Goal: Information Seeking & Learning: Check status

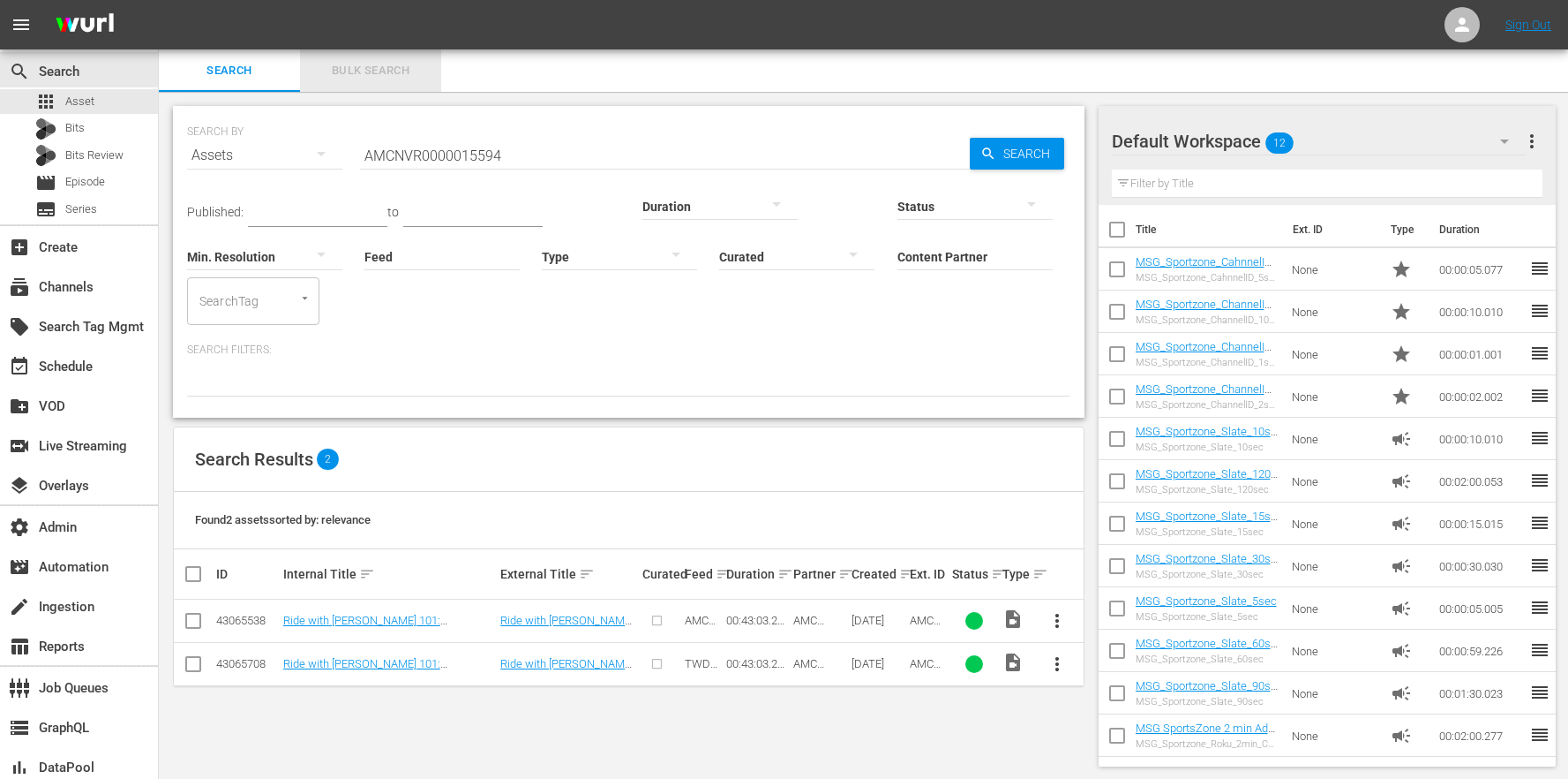
click at [358, 75] on span "Bulk Search" at bounding box center [371, 71] width 120 height 20
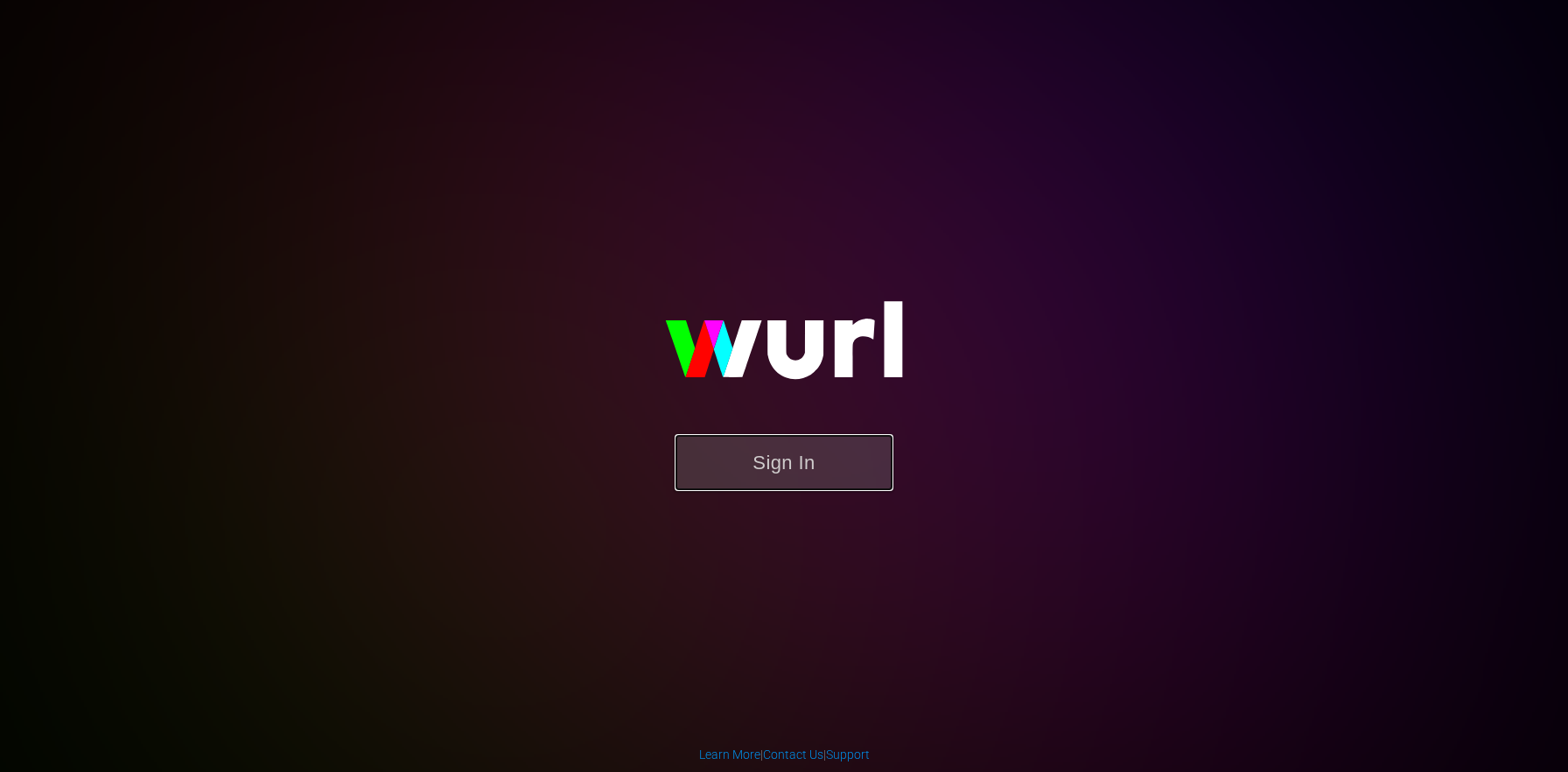
click at [807, 482] on button "Sign In" at bounding box center [784, 462] width 219 height 57
click at [809, 498] on form "Sign In" at bounding box center [784, 470] width 350 height 74
click at [806, 479] on button "Sign In" at bounding box center [784, 462] width 219 height 57
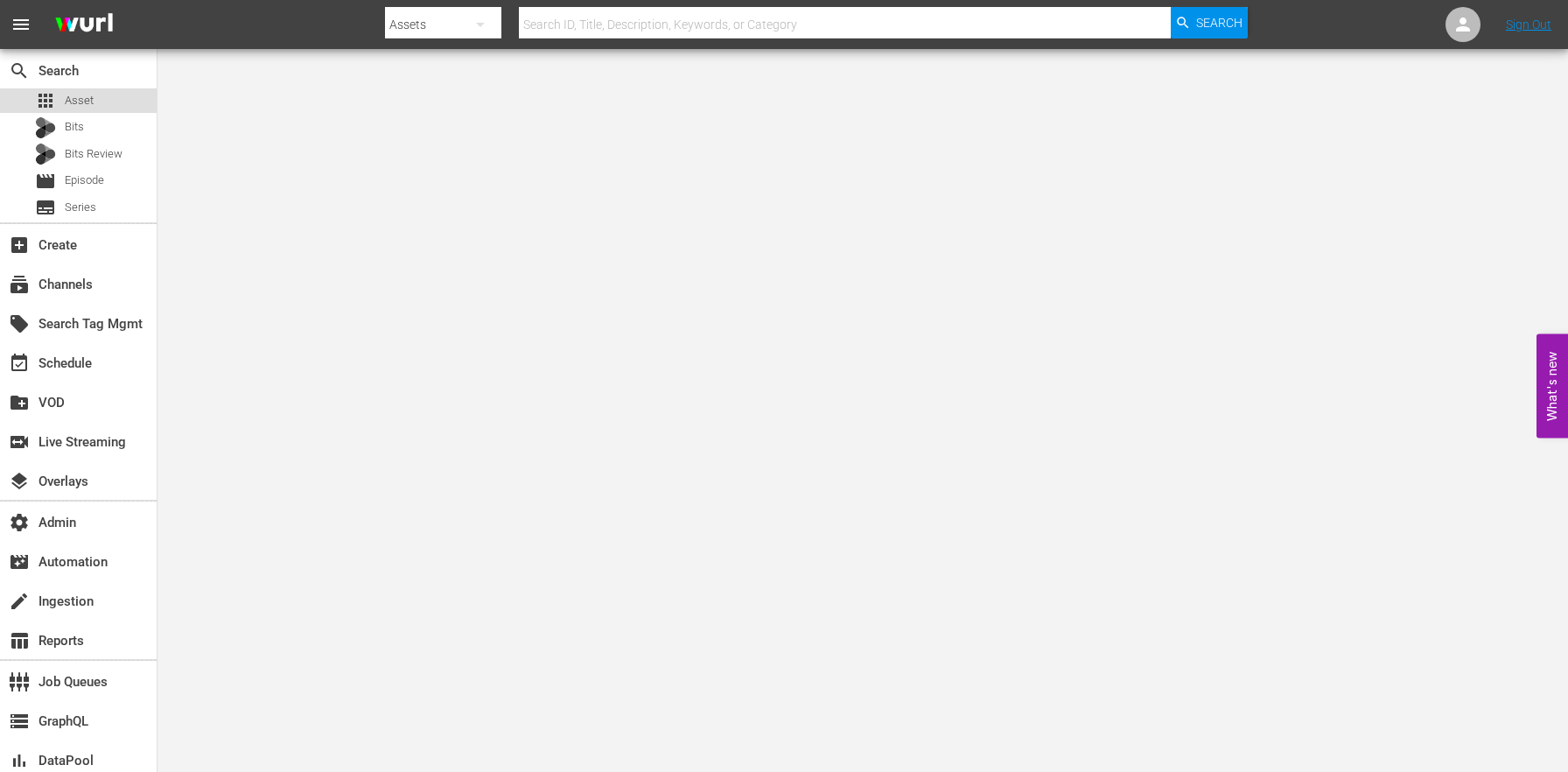
click at [101, 101] on div "apps Asset" at bounding box center [78, 101] width 157 height 25
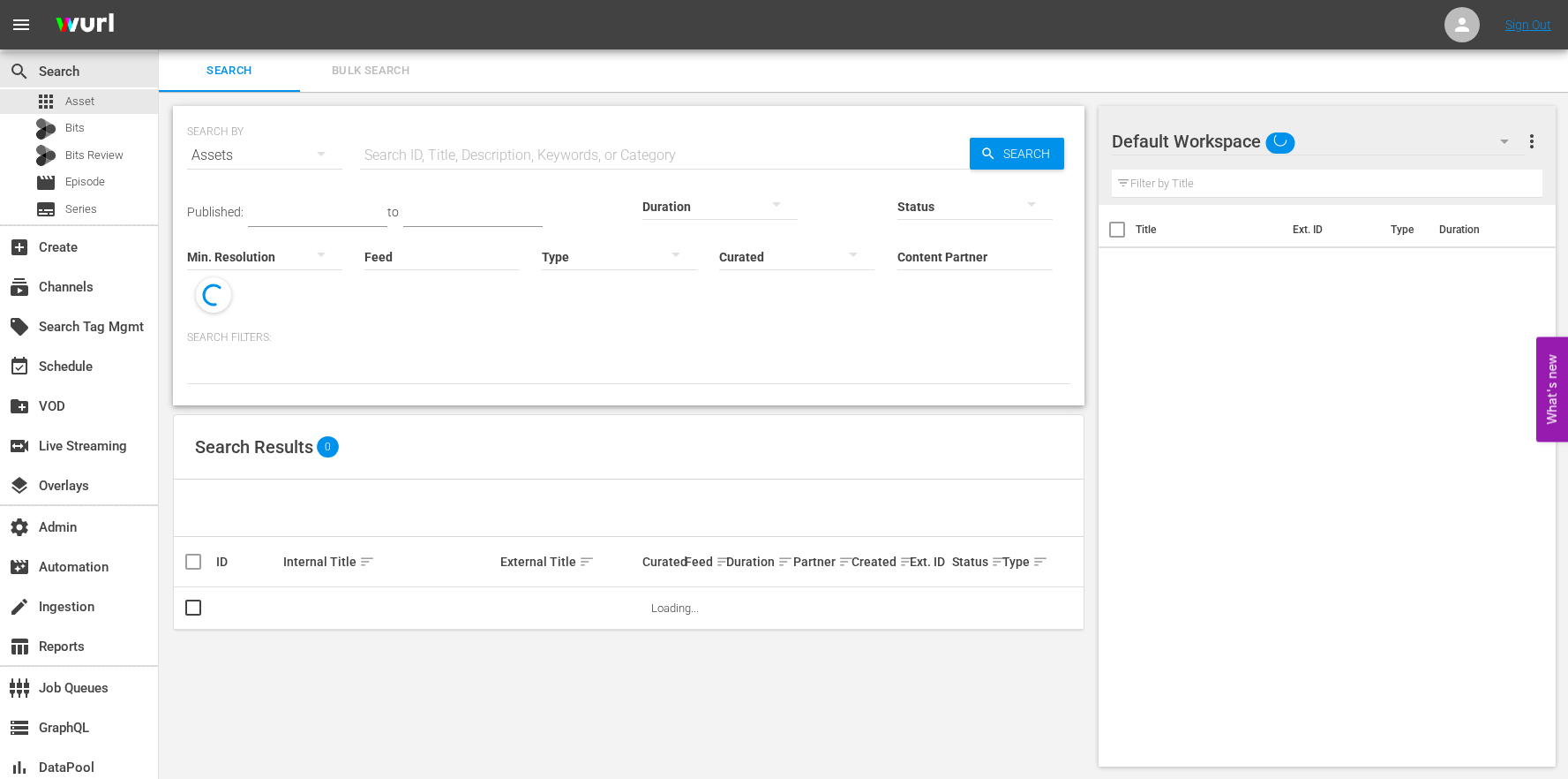
click at [371, 55] on button "Bulk Search" at bounding box center [371, 71] width 141 height 43
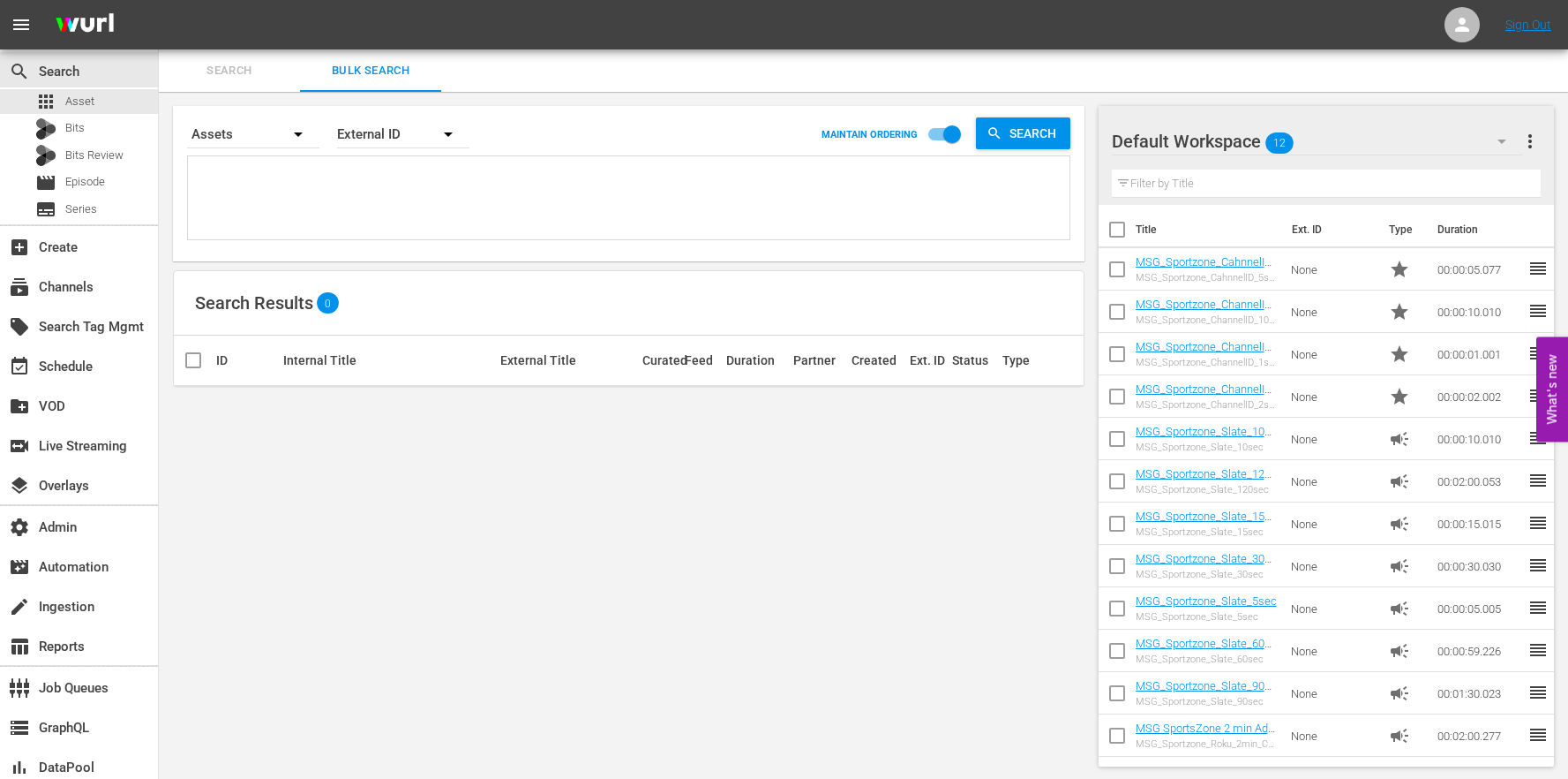
click at [393, 195] on textarea at bounding box center [631, 201] width 877 height 80
paste textarea "AMCNVR0000015594 AMCNVR0000015595 AMCNVR0000015596 AMCNVR0000015597 AMCNVR00000…"
type textarea "AMCNVR0000015594 AMCNVR0000015595 AMCNVR0000015596 AMCNVR0000015597 AMCNVR00000…"
click at [940, 130] on input "checkbox" at bounding box center [952, 138] width 101 height 34
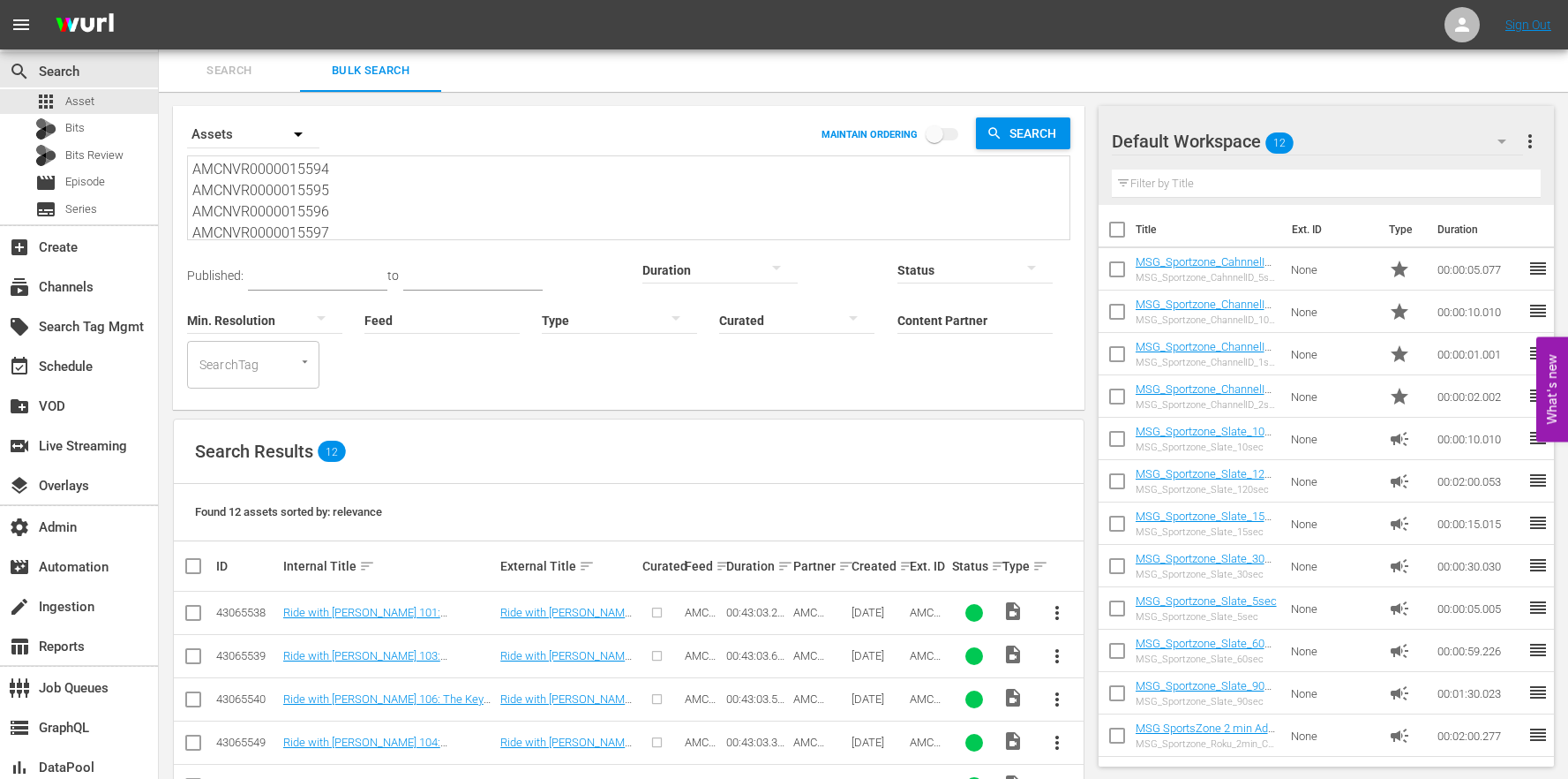
click at [937, 141] on input "checkbox" at bounding box center [935, 138] width 101 height 34
checkbox input "true"
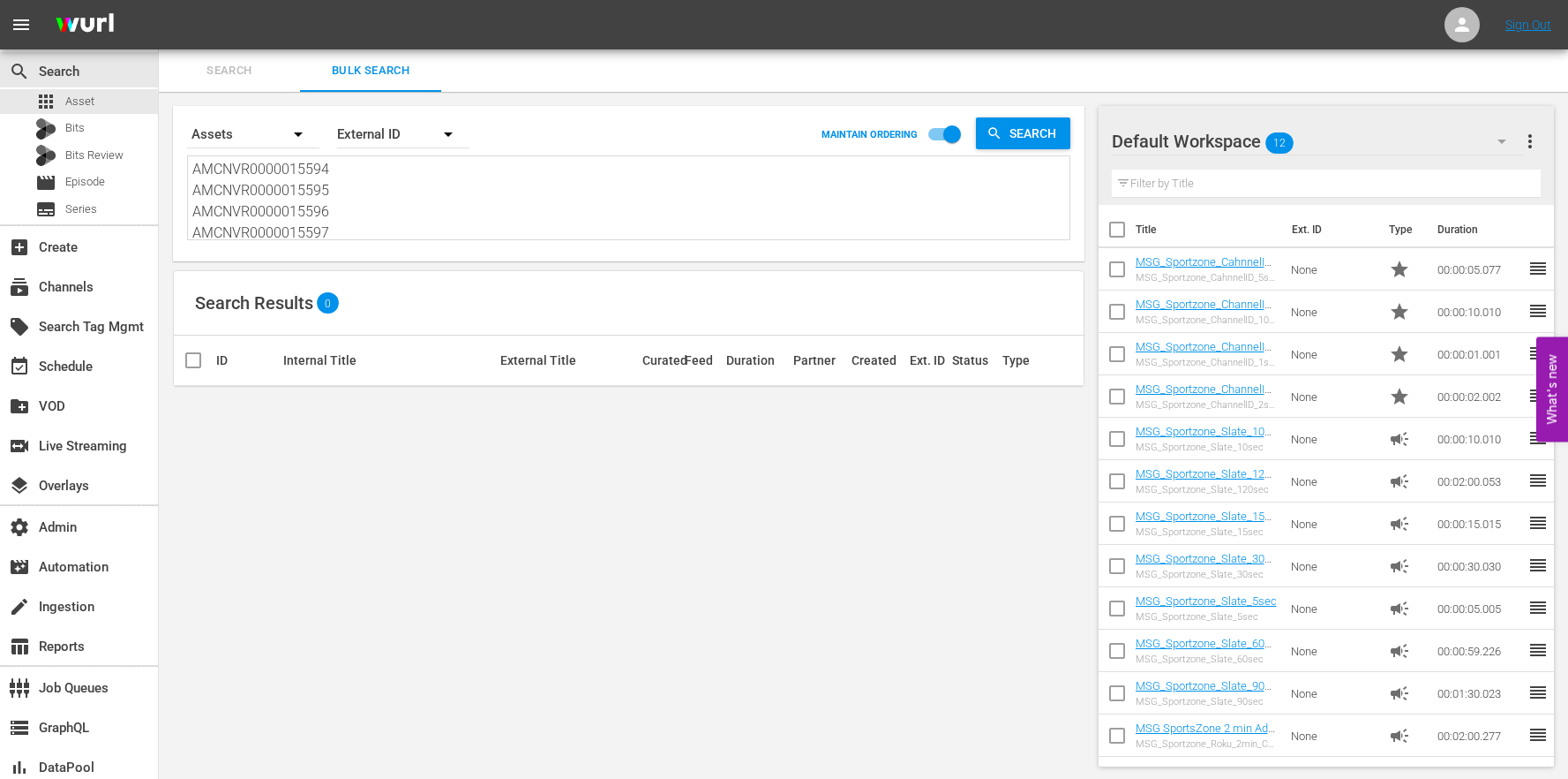
click at [542, 220] on textarea "AMCNVR0000015594 AMCNVR0000015595 AMCNVR0000015596 AMCNVR0000015597 AMCNVR00000…" at bounding box center [631, 199] width 877 height 80
click at [356, 219] on textarea "AMCNVR0000015594 AMCNVR0000015595 AMCNVR0000015596 AMCNVR0000015597 AMCNVR00000…" at bounding box center [631, 197] width 877 height 80
drag, startPoint x: 254, startPoint y: 146, endPoint x: 179, endPoint y: 35, distance: 134.0
click at [179, 35] on div "menu Sign Out search Search apps Asset Bits Bits Review movie Episode subtitles…" at bounding box center [784, 389] width 1568 height 781
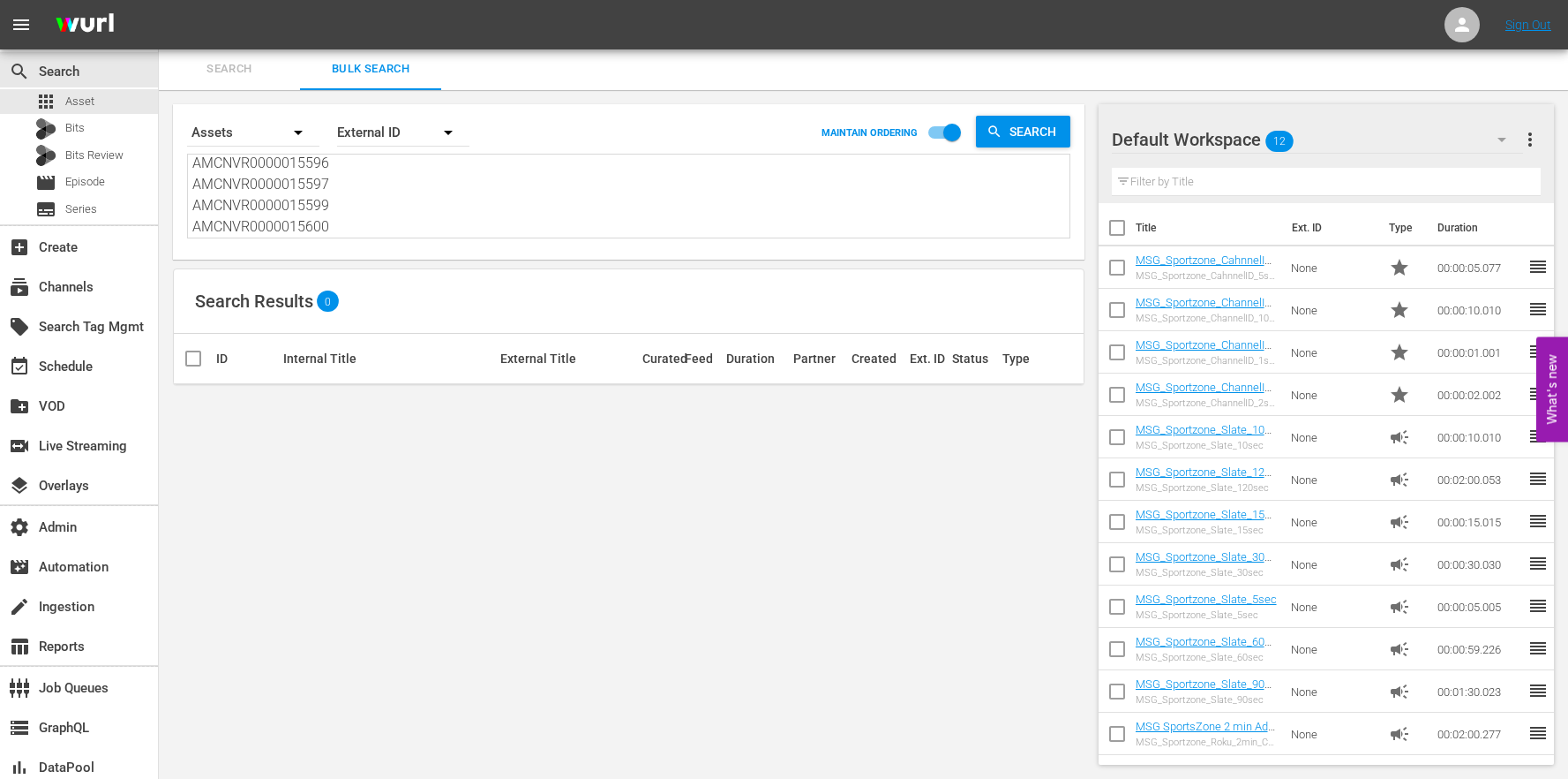
paste textarea "601 AMCNVR0000015602 AMCNVR0000015603 AMCNVR0000015604 AMCNVR0000015606 AMCNVR0…"
type textarea "AMCNVR0000015601 AMCNVR0000015602 AMCNVR0000015603 AMCNVR0000015604 AMCNVR00000…"
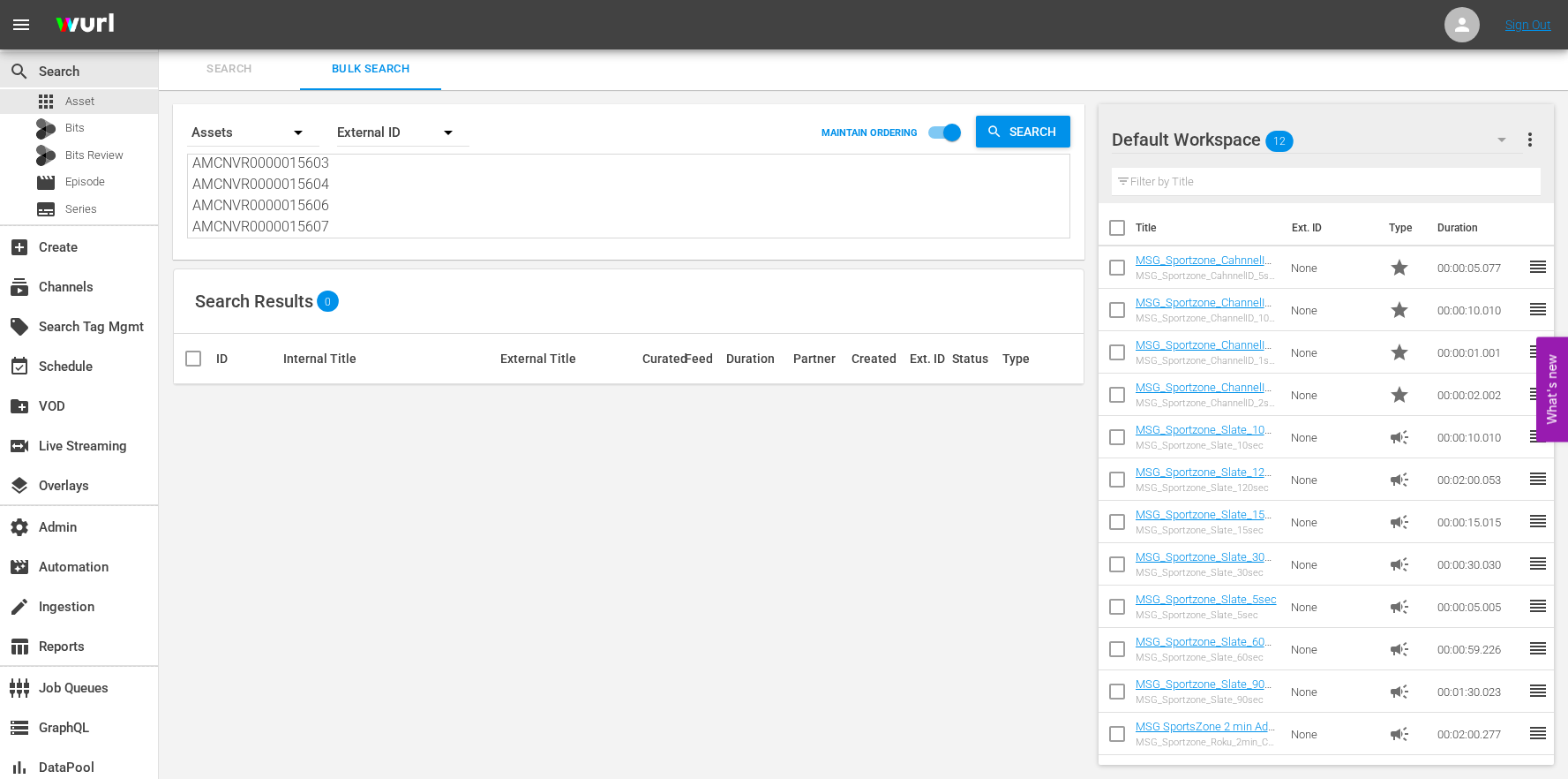
click at [348, 240] on div "Search By Assets Order By External ID MAINTAIN ORDERING Search AMCNVR0000015601…" at bounding box center [629, 182] width 911 height 155
drag, startPoint x: 347, startPoint y: 233, endPoint x: 213, endPoint y: 60, distance: 218.8
click at [213, 60] on div "Search Bulk Search Search By Assets Order By External ID MAINTAIN ORDERING Sear…" at bounding box center [863, 413] width 1409 height 732
paste textarea "8 AMCNVR0000015609 AMCNVR0000015610 AMCNVR0000015611 AMCNVR0000015612"
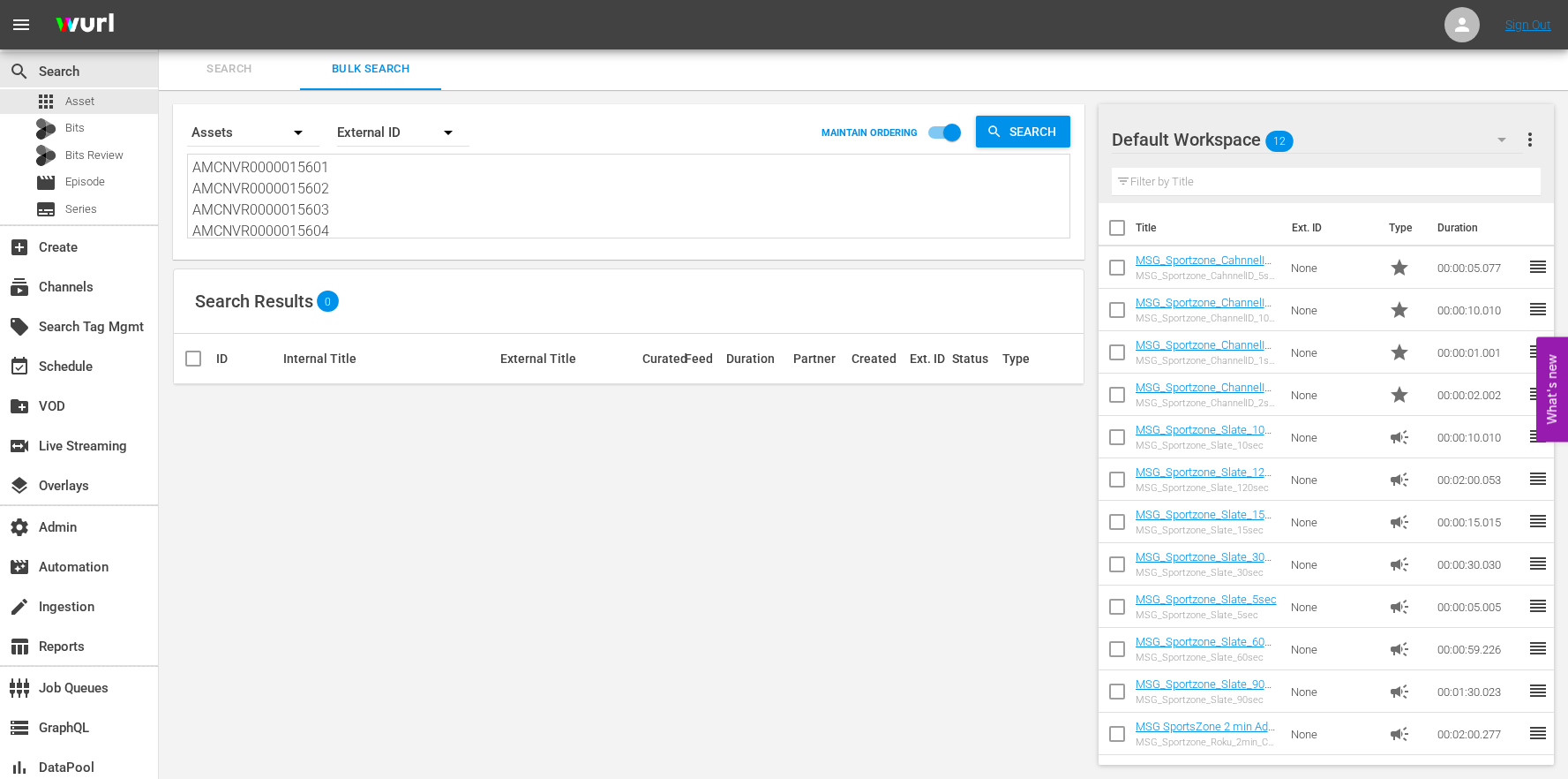
type textarea "AMCNVR0000015608 AMCNVR0000015609 AMCNVR0000015610 AMCNVR0000015611 AMCNVR00000…"
click at [231, 78] on button "Search" at bounding box center [230, 69] width 141 height 43
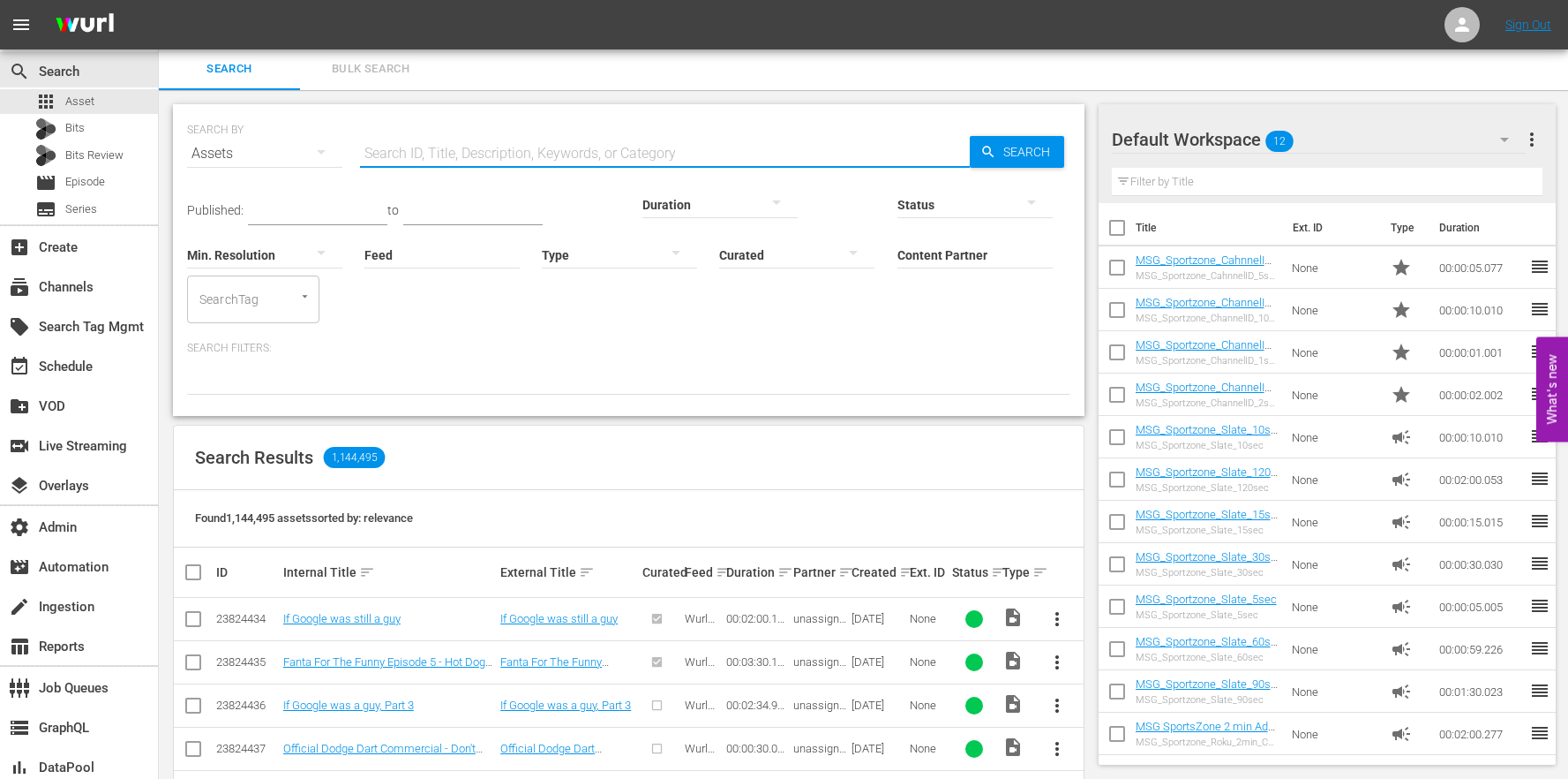
click at [550, 153] on input "text" at bounding box center [665, 154] width 610 height 43
paste input "AMCNVR0000015594"
type input "AMCNVR0000015594"
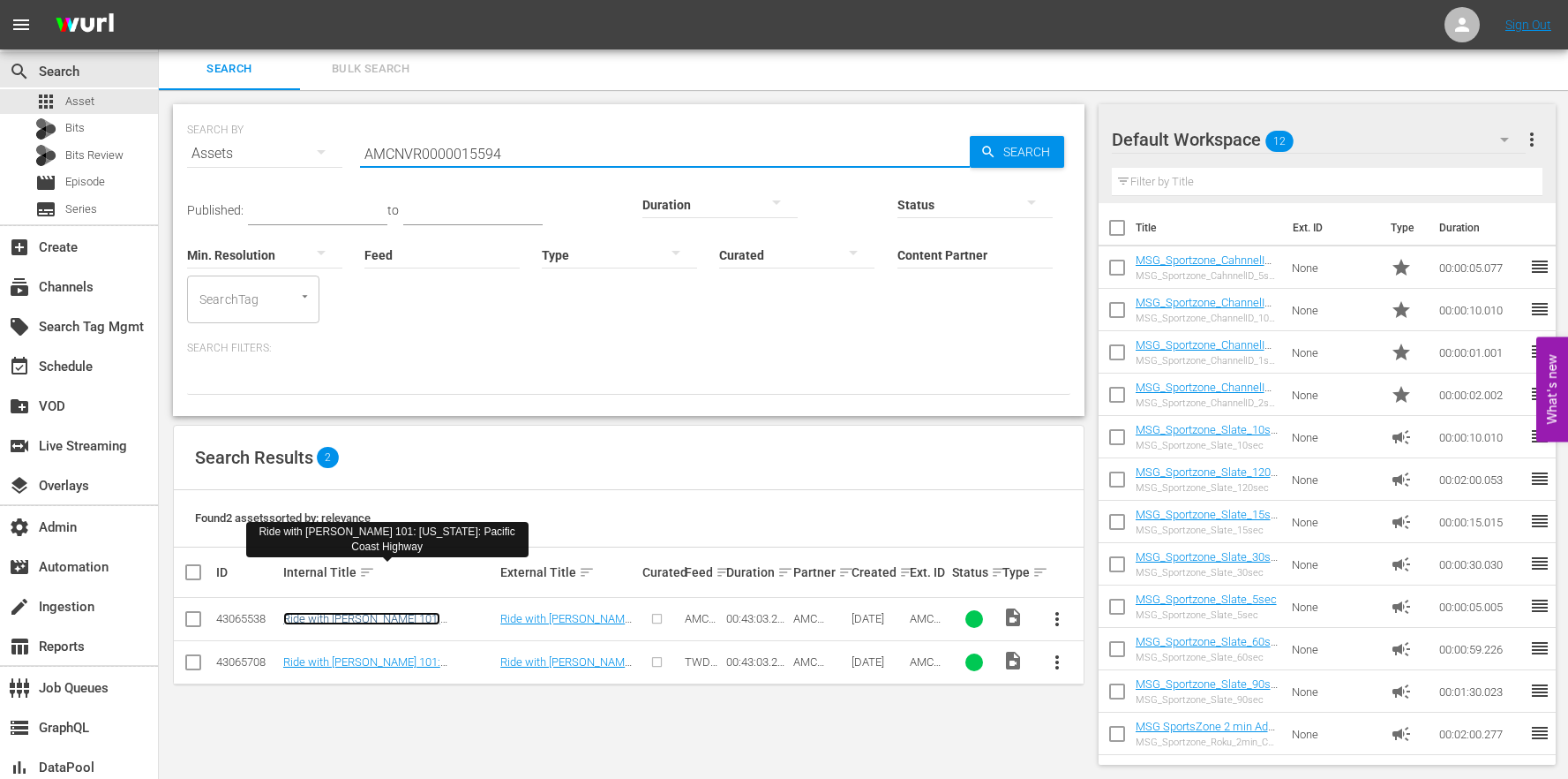
click at [459, 612] on link "Ride with Norman Reedus 101: California: Pacific Coast Highway" at bounding box center [371, 625] width 175 height 26
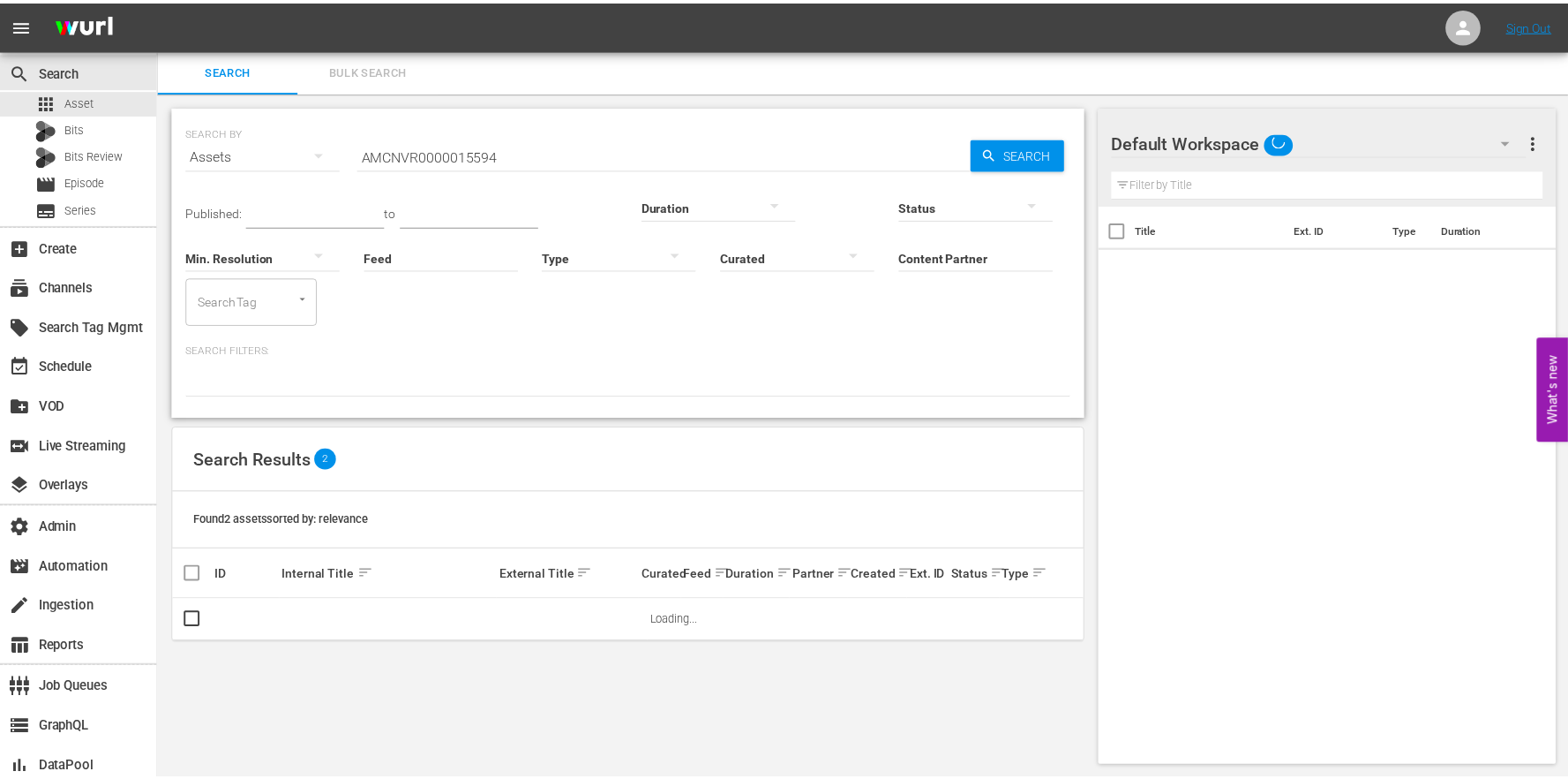
scroll to position [2, 0]
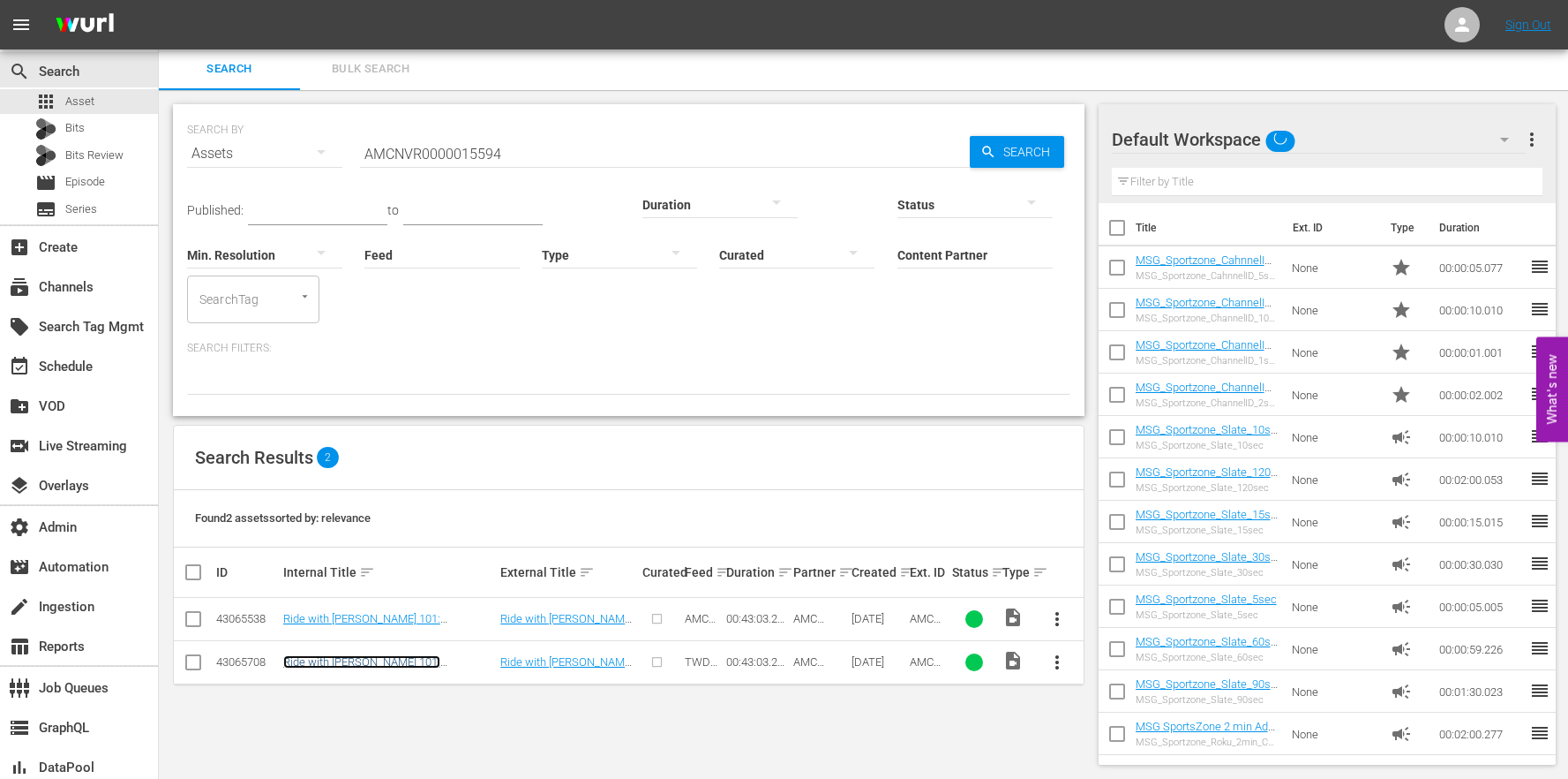
click at [390, 655] on link "Ride with Norman Reedus 101: California: Pacific Coast Highway" at bounding box center [371, 668] width 175 height 26
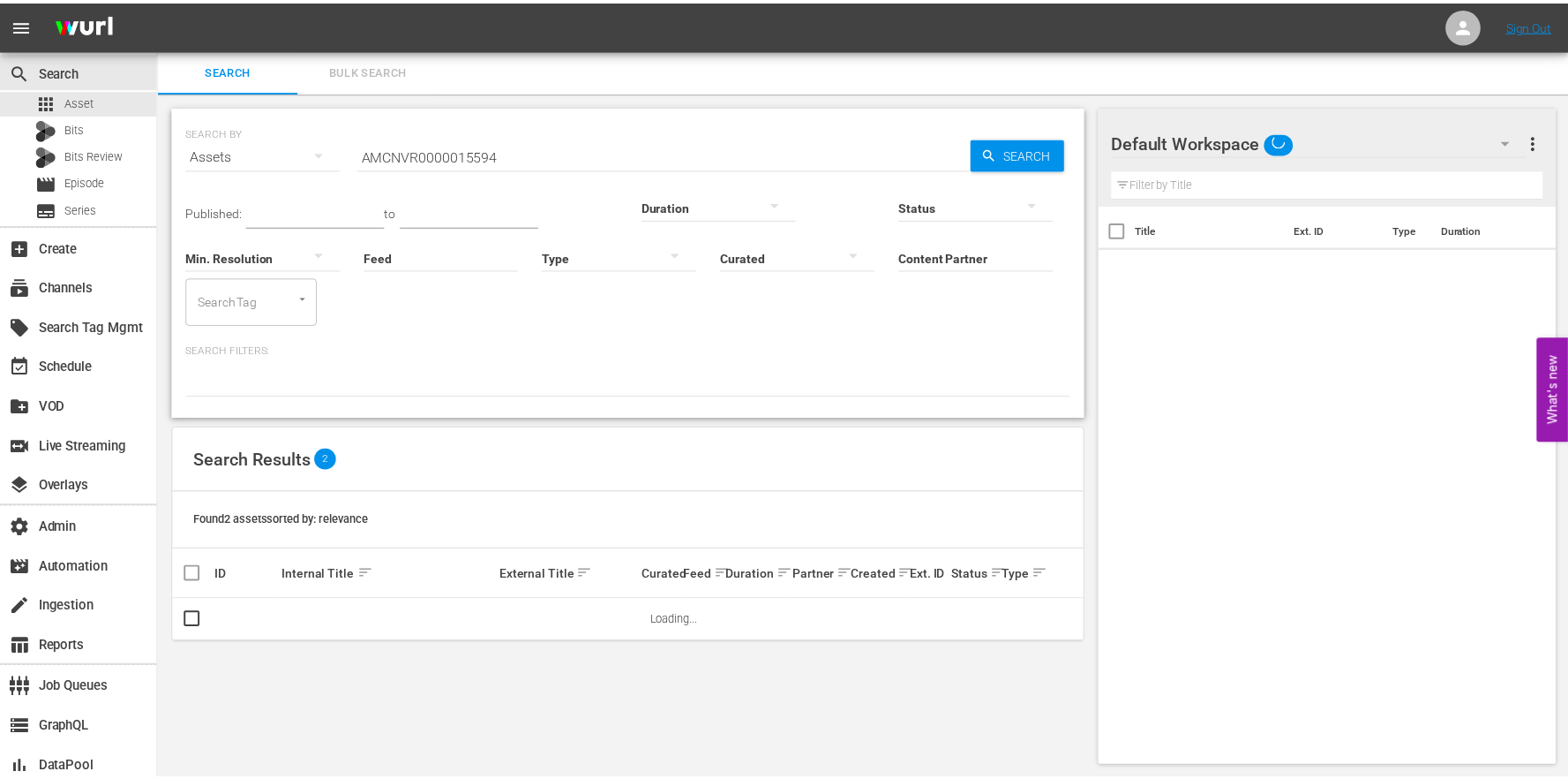
scroll to position [2, 0]
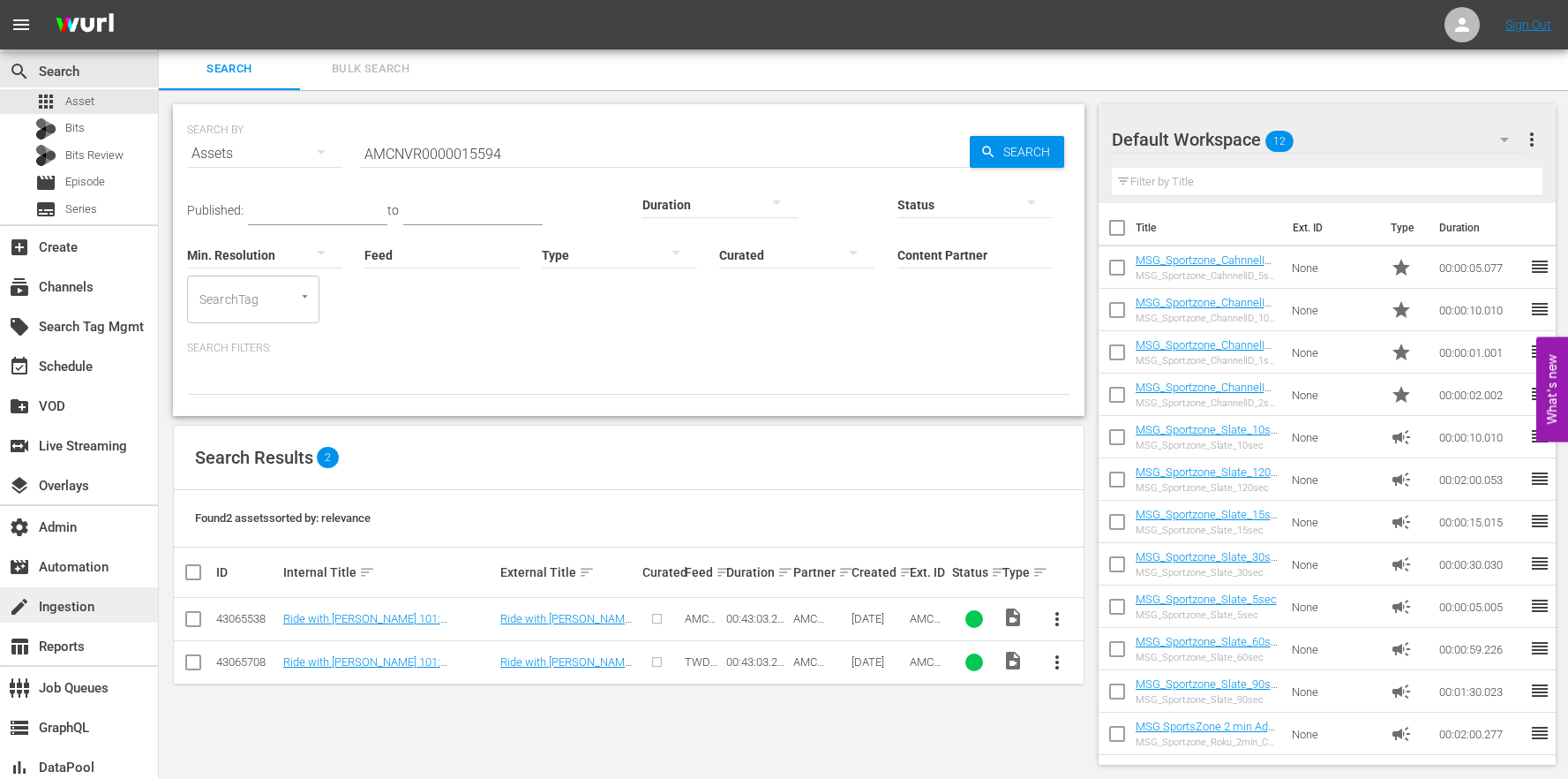
click at [92, 608] on div "create Ingestion" at bounding box center [49, 604] width 99 height 16
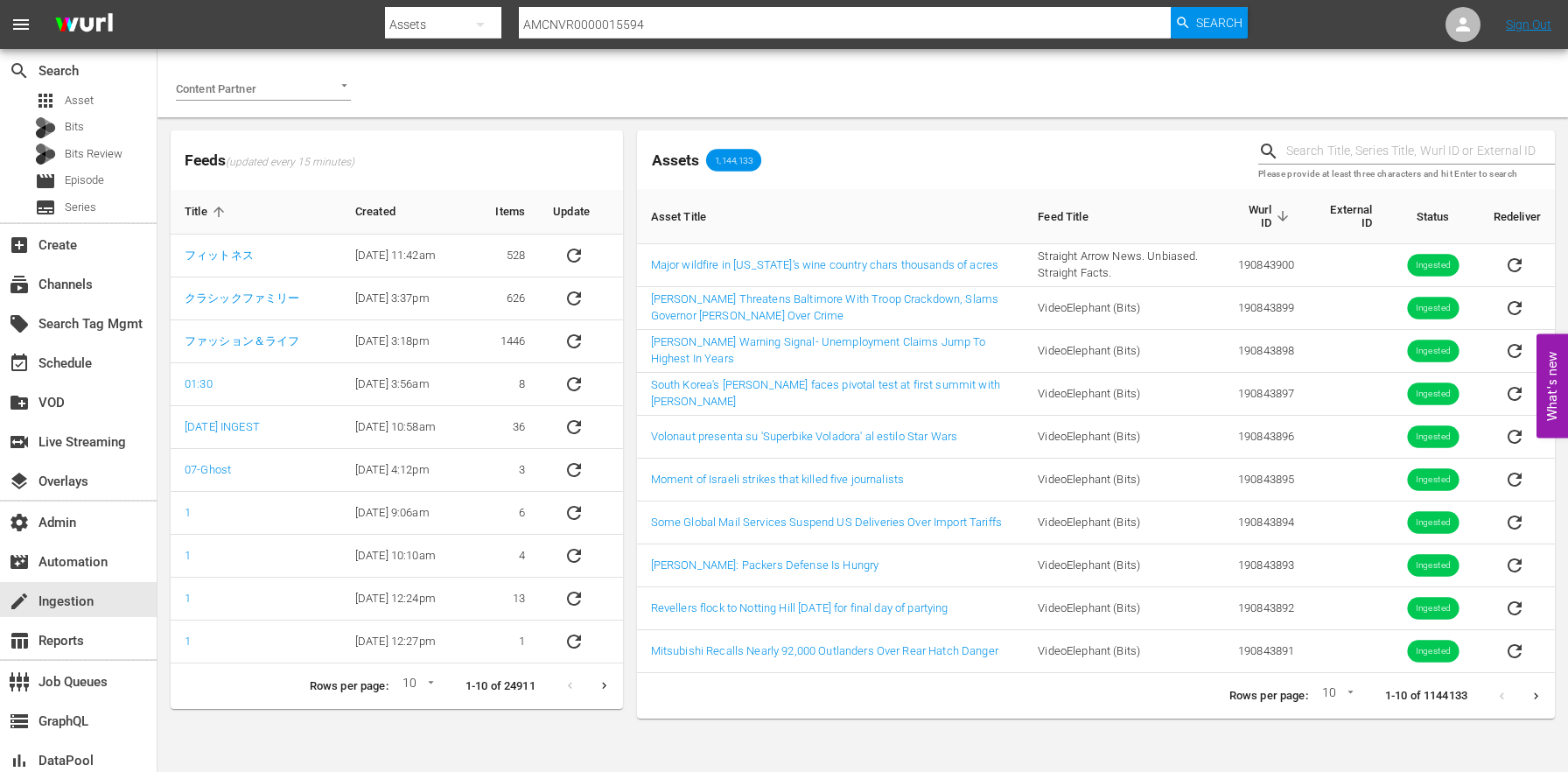
click at [341, 94] on div at bounding box center [263, 88] width 175 height 25
click at [309, 129] on li "AMC Networks" at bounding box center [263, 125] width 175 height 28
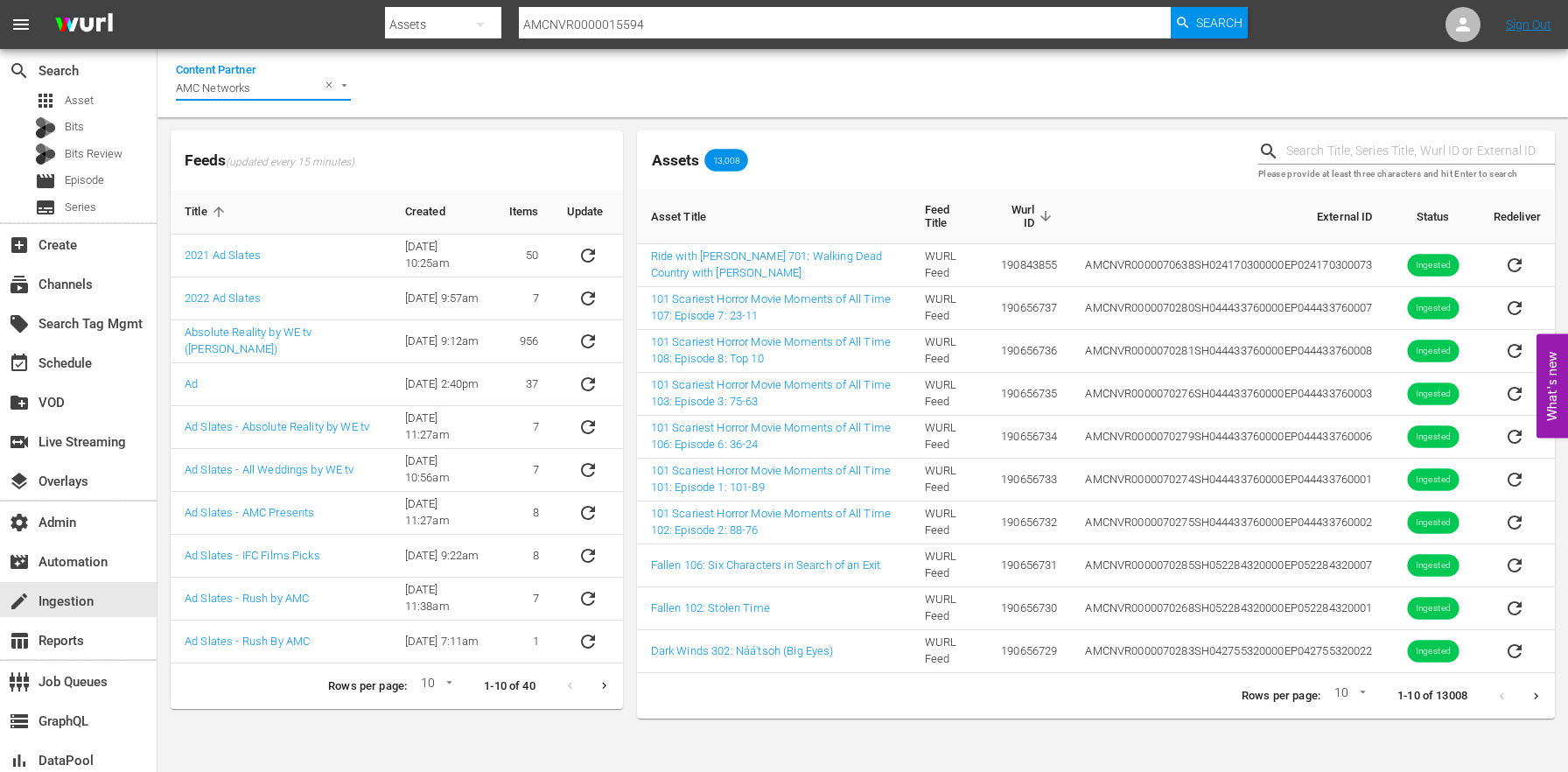
type input "AMC Networks"
click at [1351, 152] on input "text" at bounding box center [1421, 151] width 269 height 26
paste input "AMCNVR0000015594"
type input "AMCNVR0000015594"
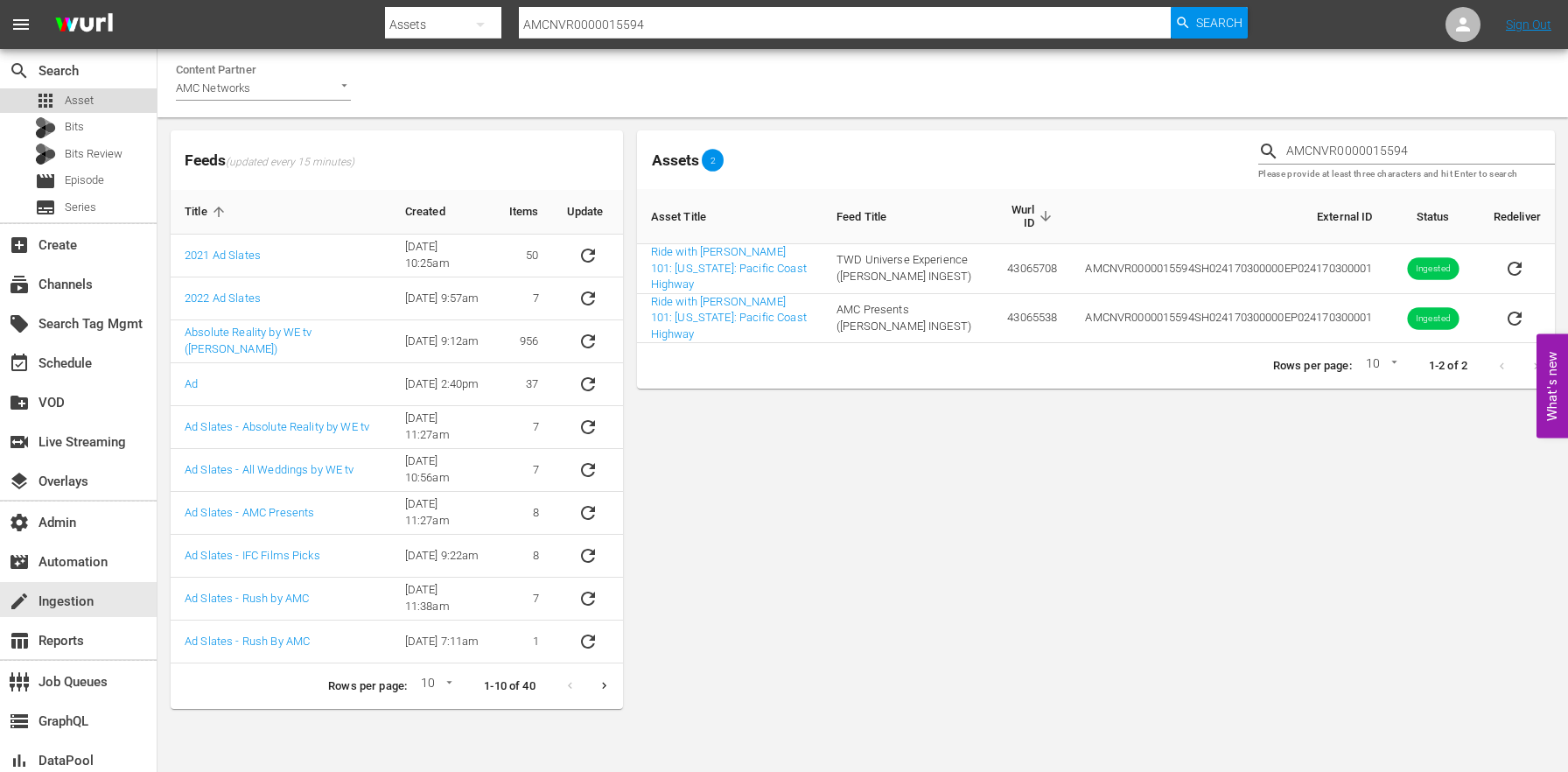
click at [71, 95] on span "Asset" at bounding box center [79, 101] width 29 height 17
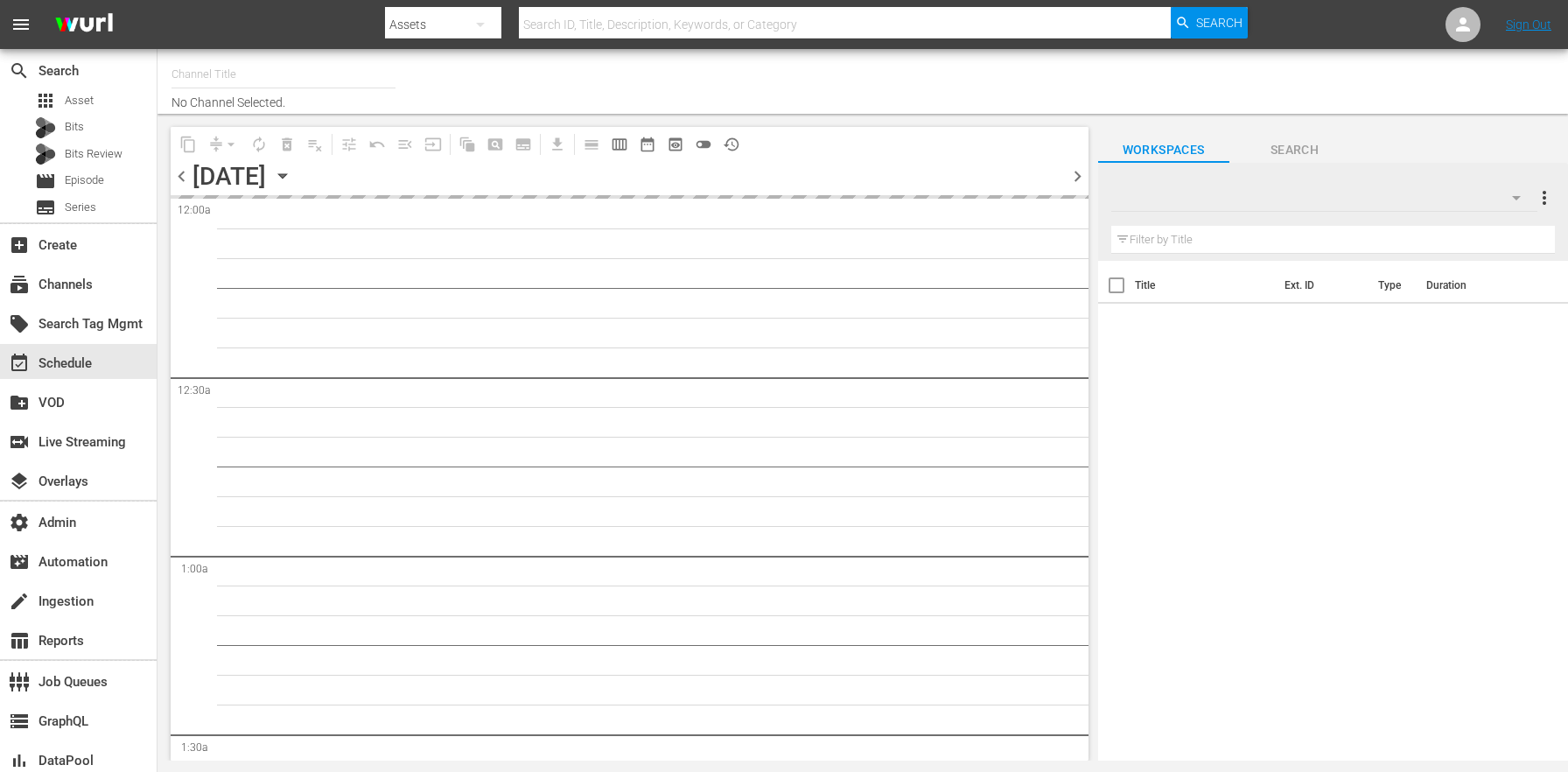
type input "Stories by AMC (TV-14) (663)"
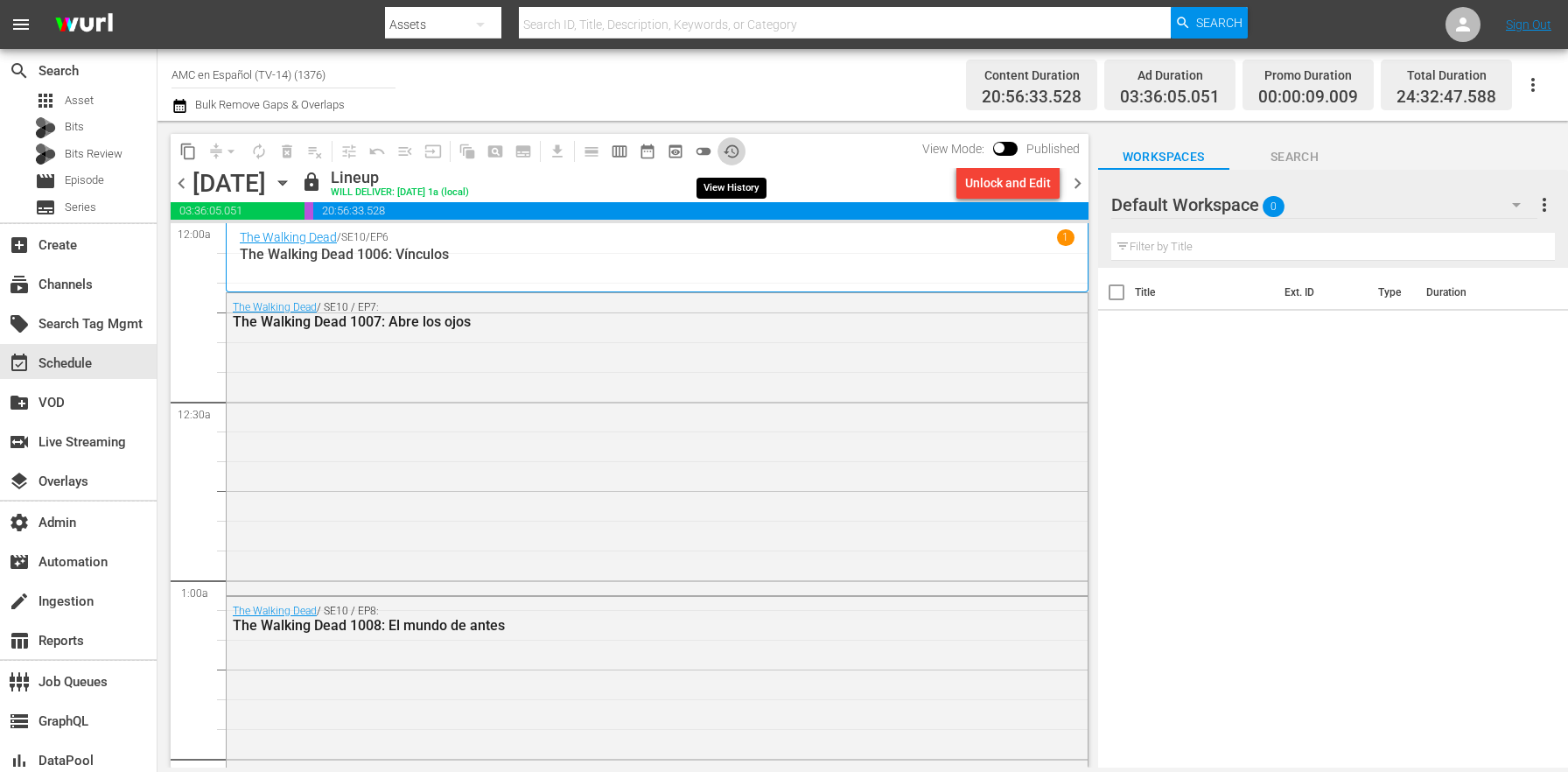
click at [745, 151] on button "history_outlined" at bounding box center [731, 151] width 28 height 28
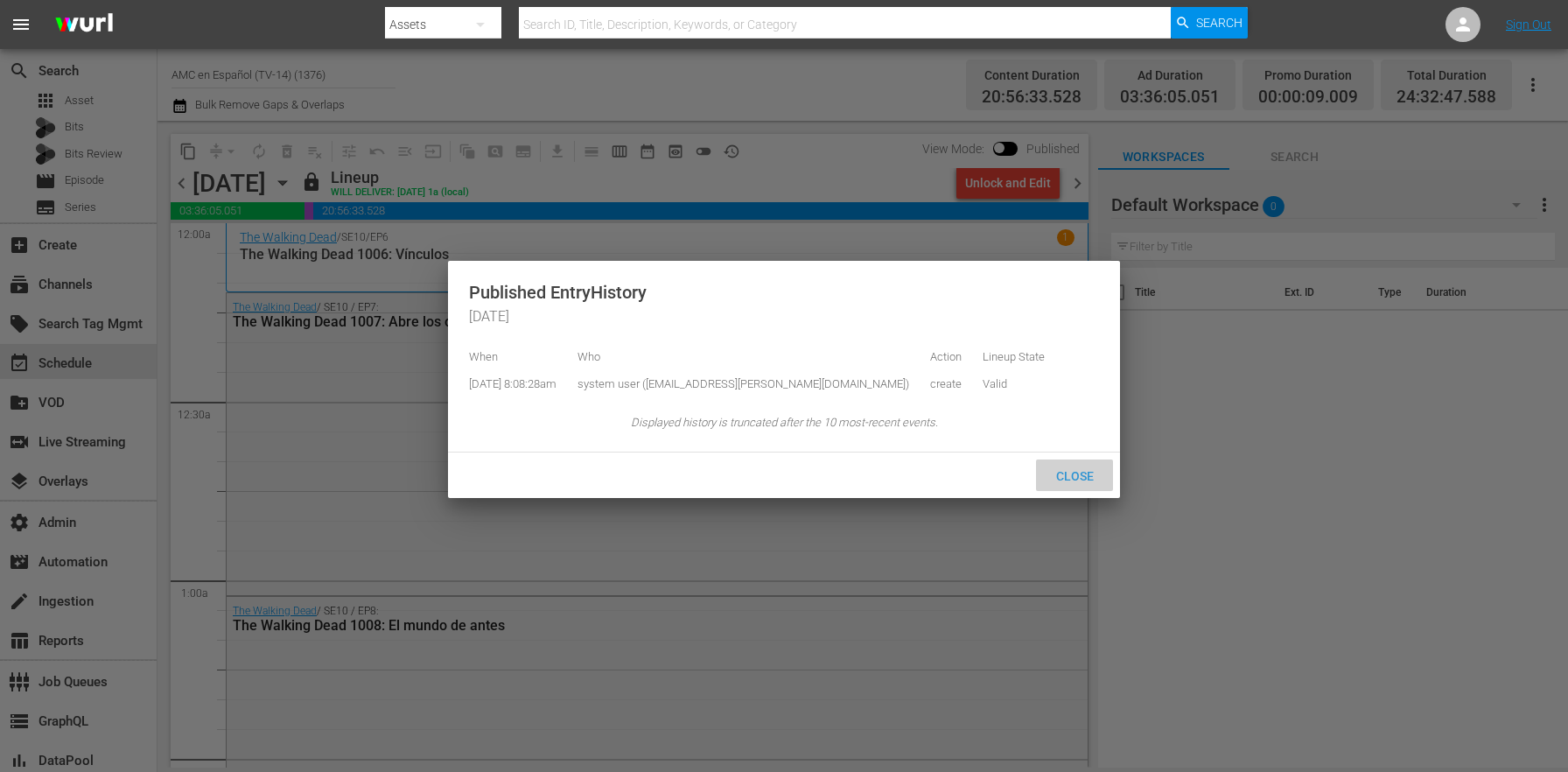
click at [1054, 483] on span "Close" at bounding box center [1074, 475] width 65 height 14
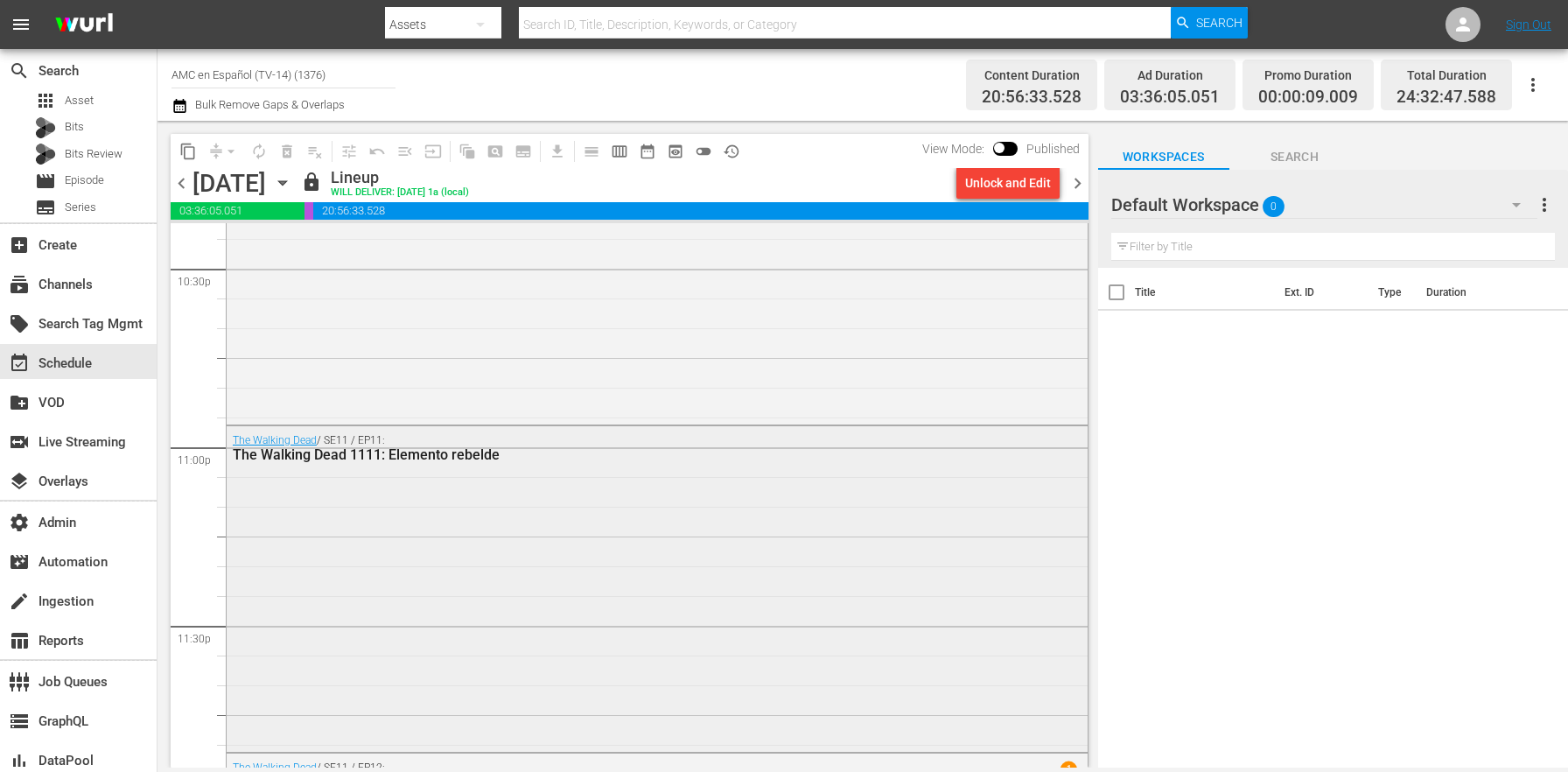
scroll to position [8287, 0]
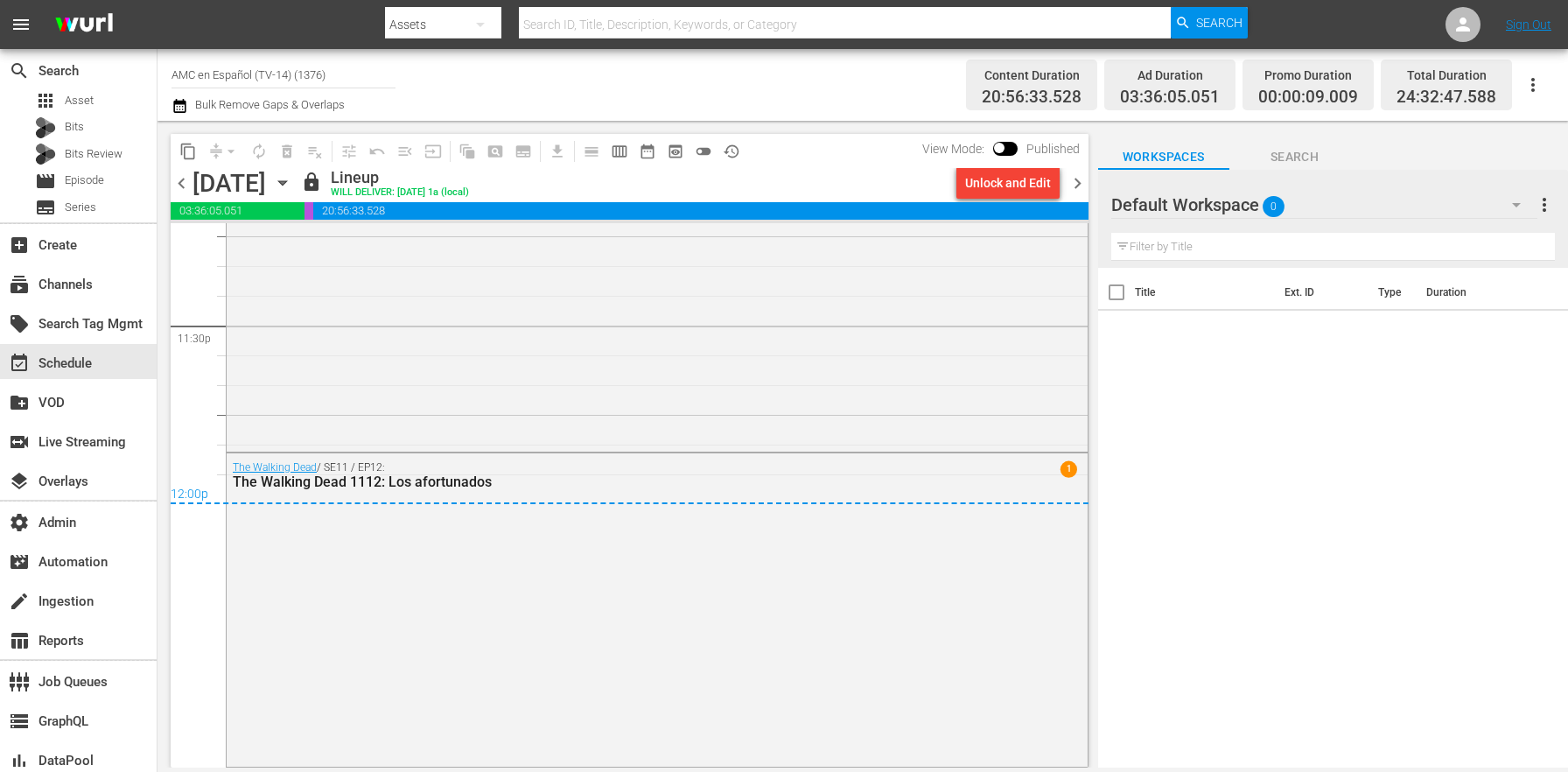
click at [1085, 182] on span "chevron_right" at bounding box center [1077, 183] width 22 height 22
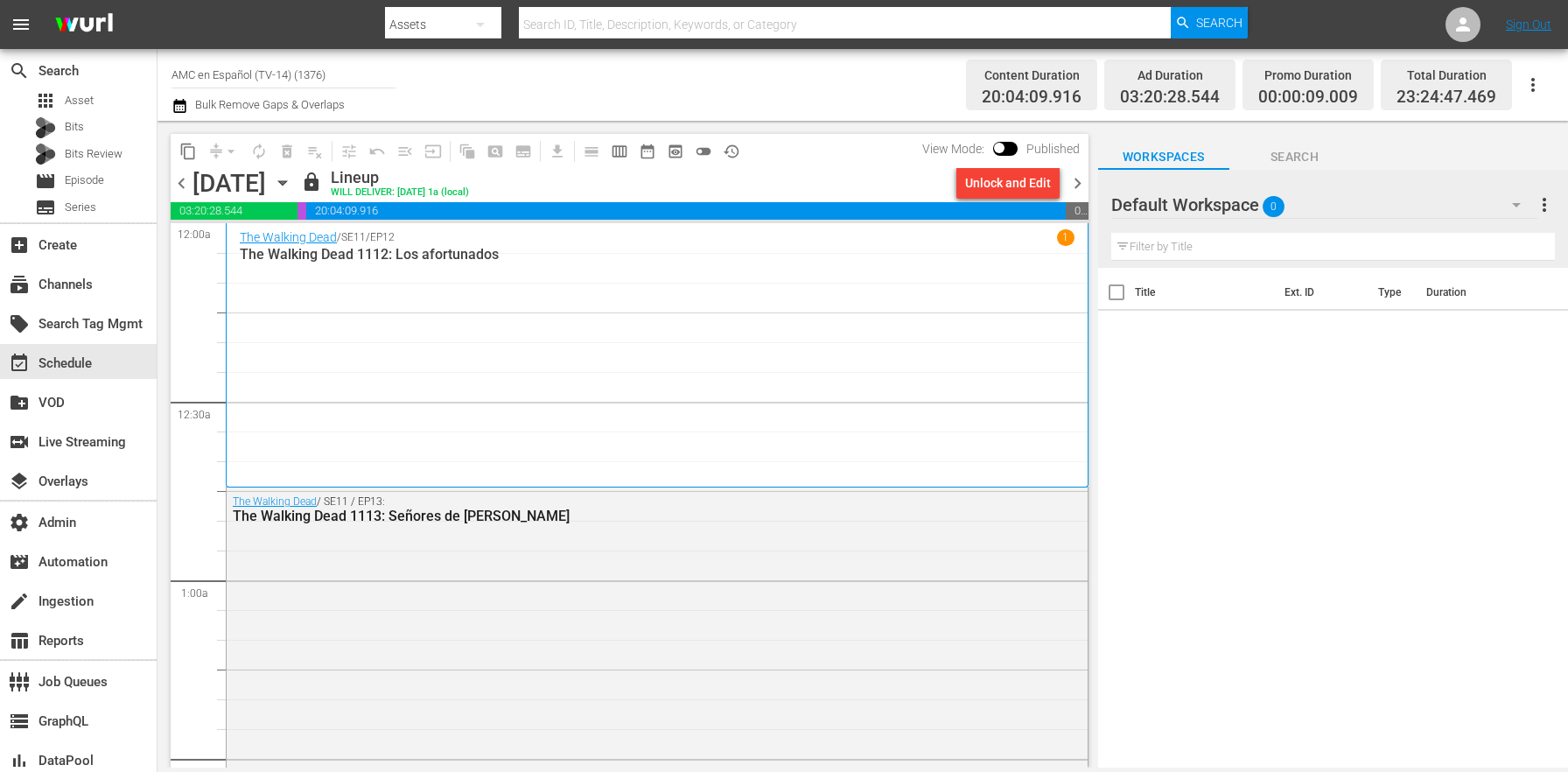
click at [728, 153] on span "history_outlined" at bounding box center [732, 152] width 17 height 17
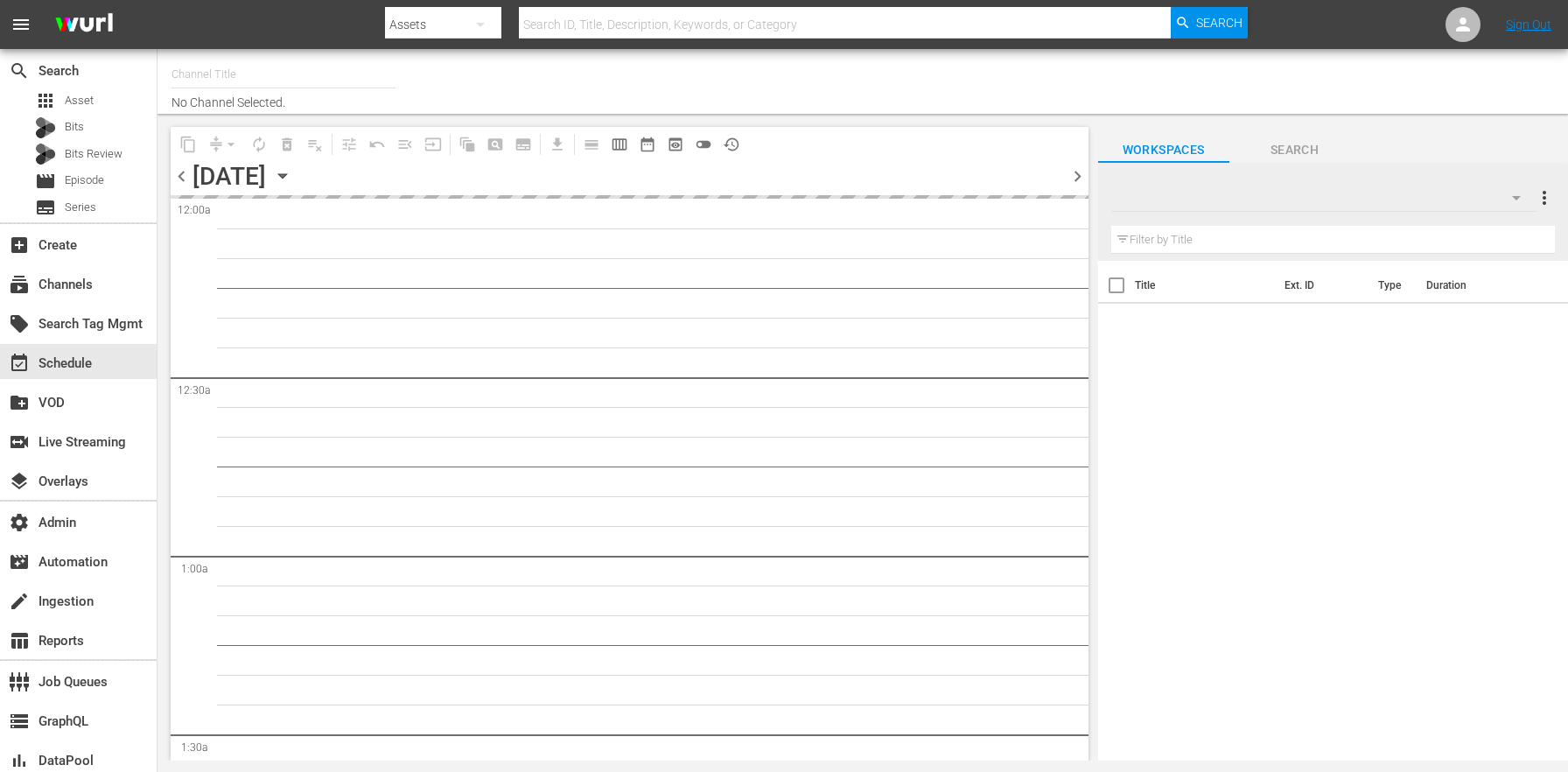
type input "AMC Español (1228)"
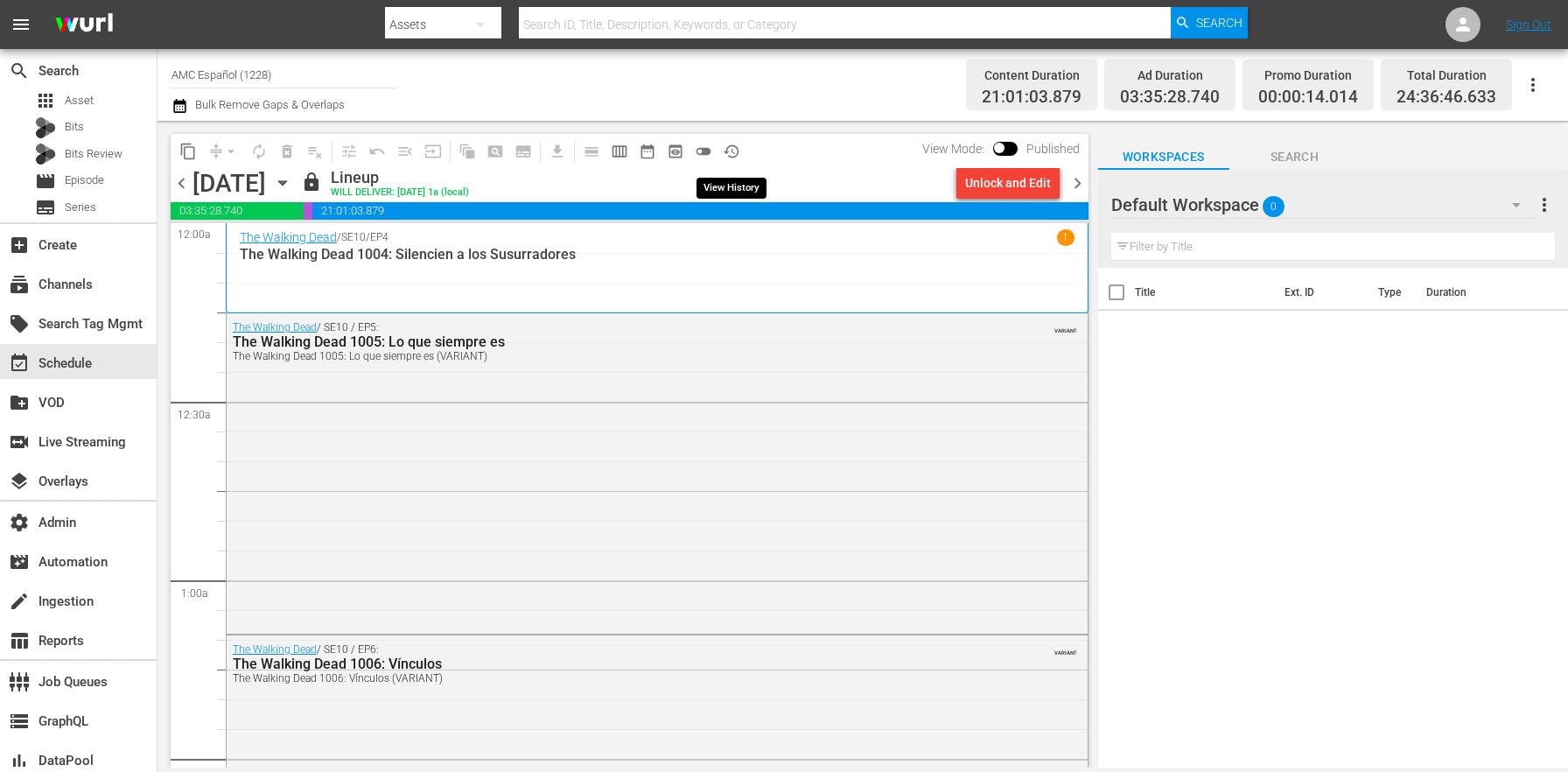
click at [736, 148] on span "history_outlined" at bounding box center [732, 152] width 17 height 17
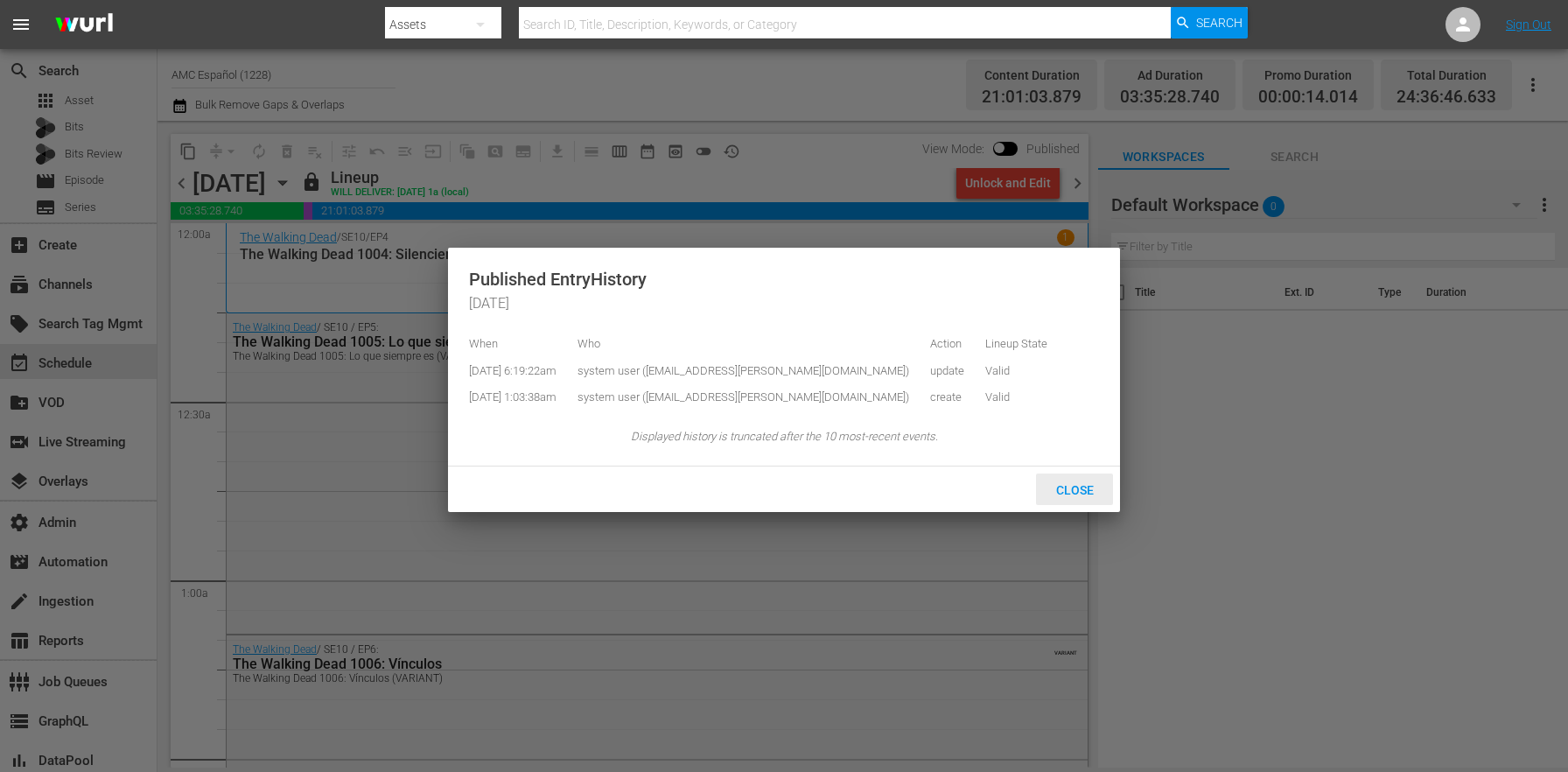
click at [1054, 497] on span "Close" at bounding box center [1074, 490] width 65 height 14
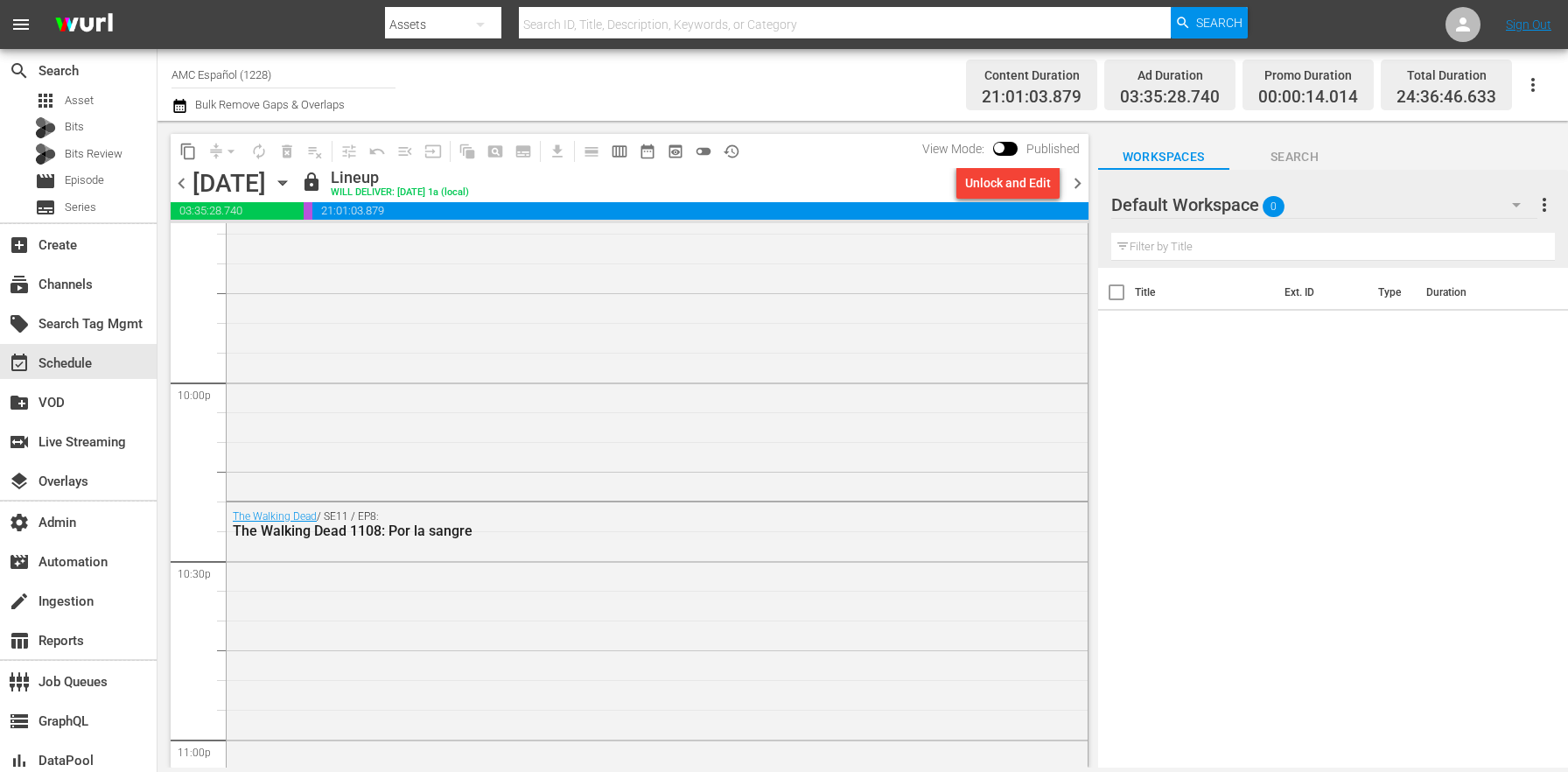
scroll to position [8334, 0]
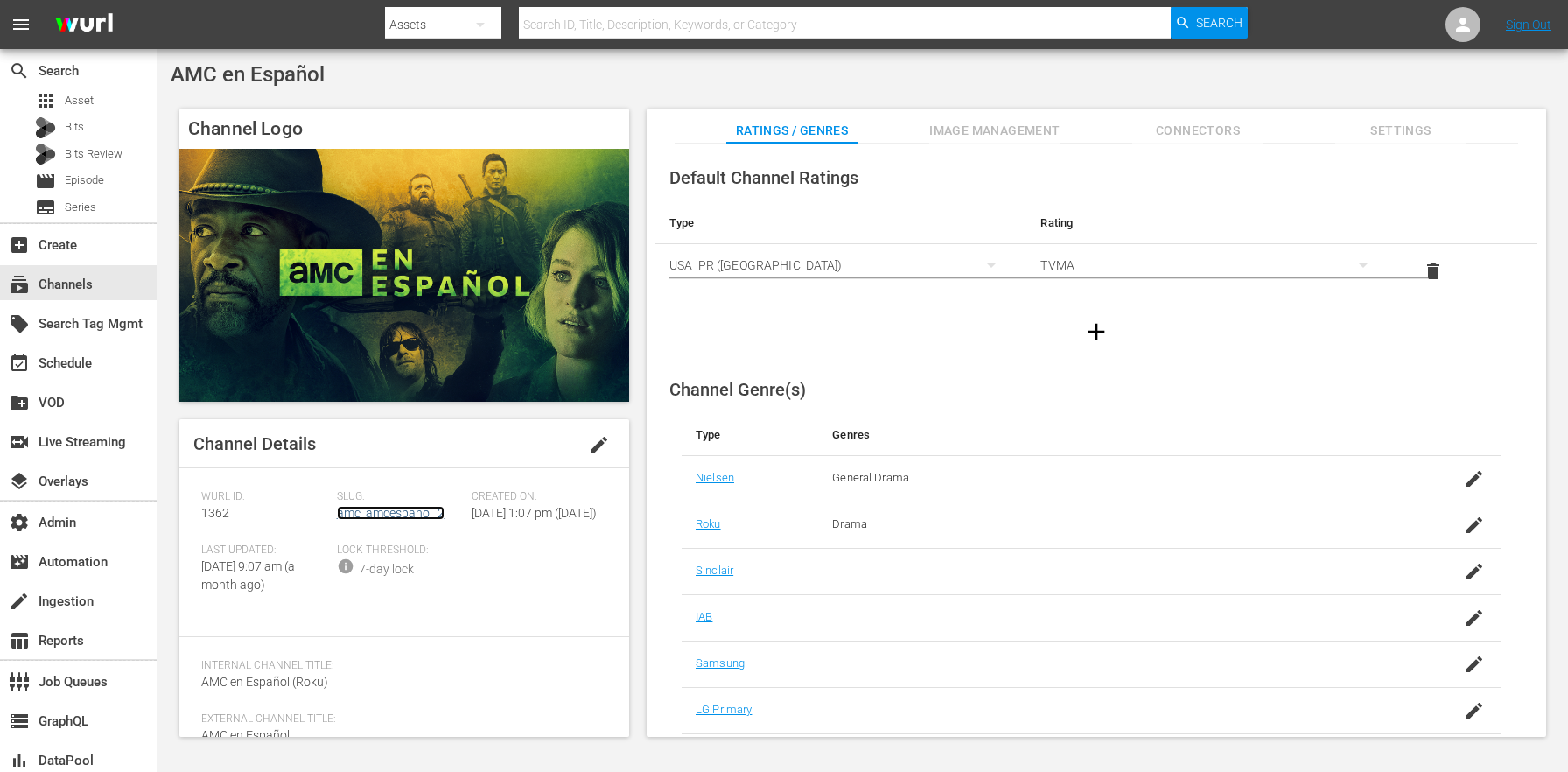
click at [411, 517] on link "amc_amcespanol_2" at bounding box center [391, 513] width 108 height 14
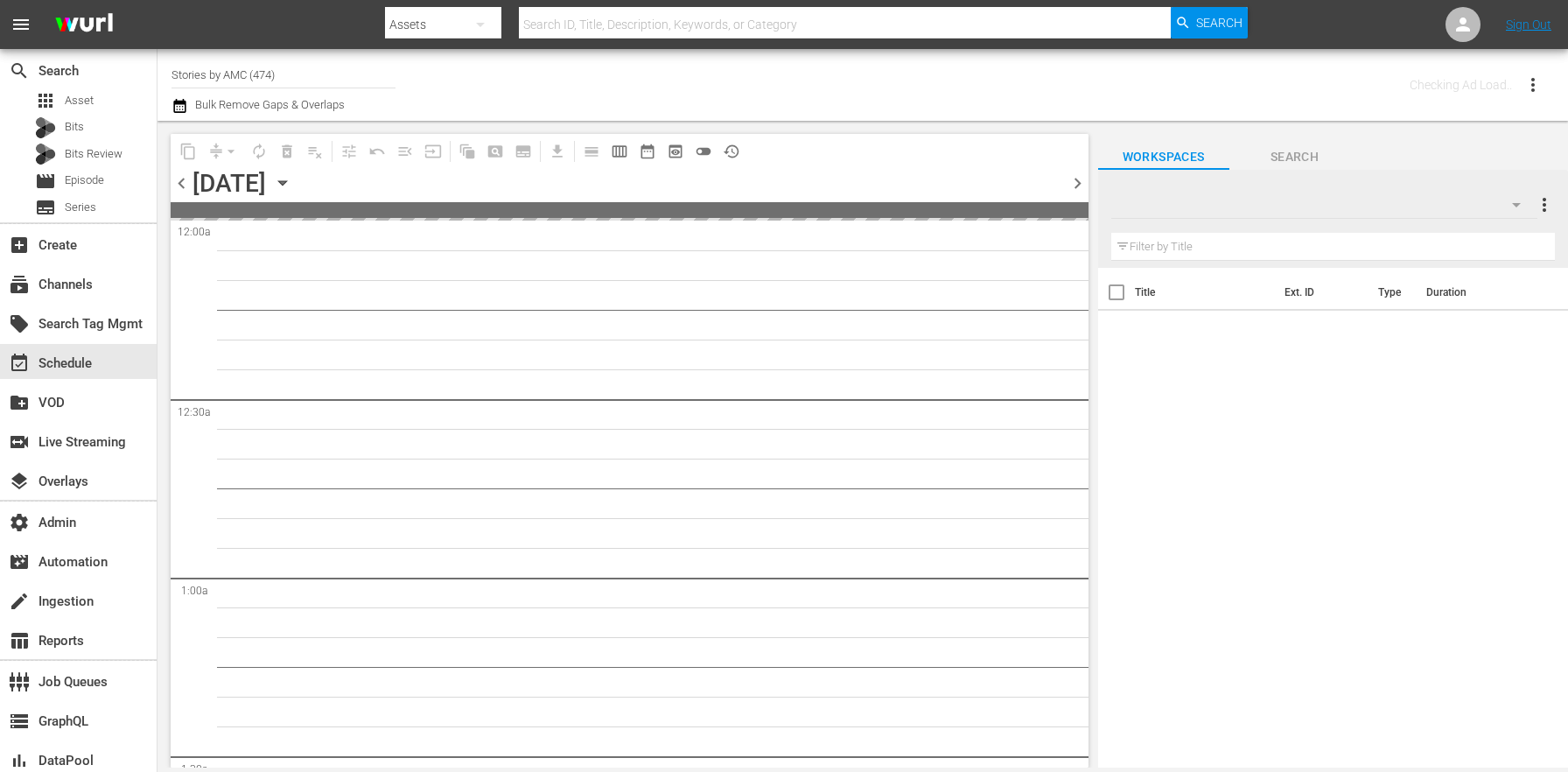
type input "Stories by AMC (474)"
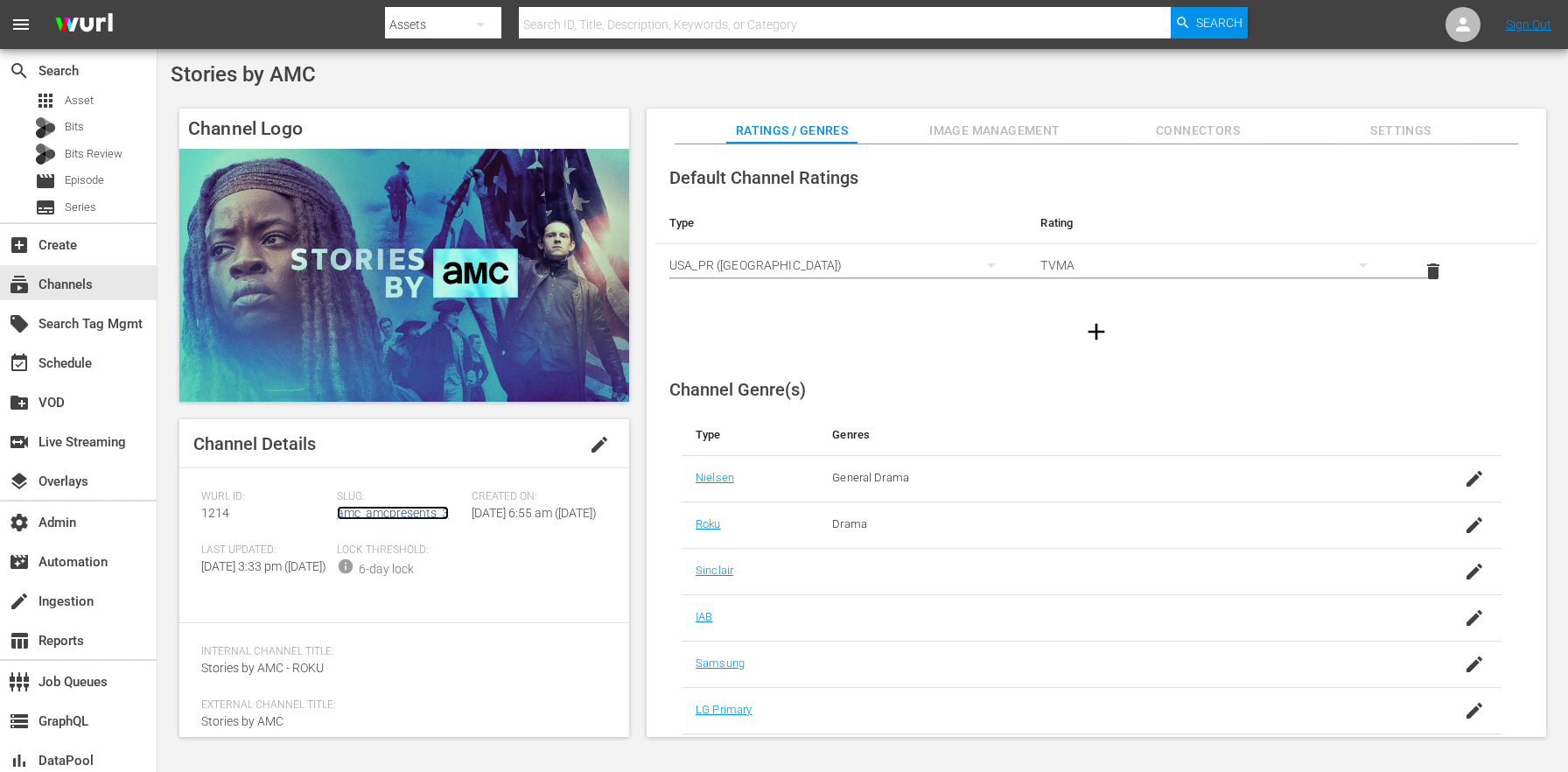
click at [407, 513] on link "amc_amcpresents_3" at bounding box center [393, 513] width 112 height 14
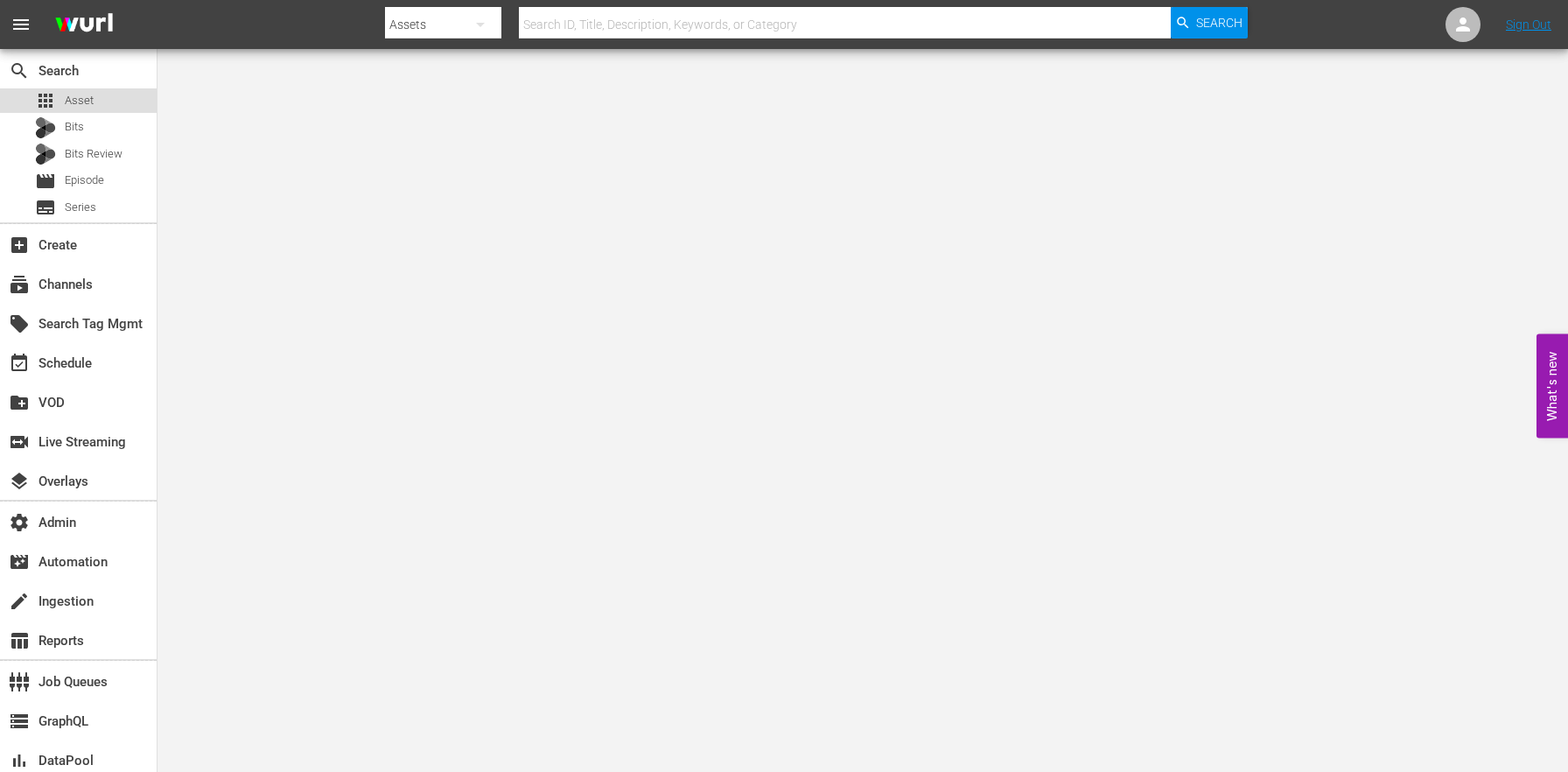
click at [97, 100] on div "apps Asset" at bounding box center [78, 101] width 157 height 25
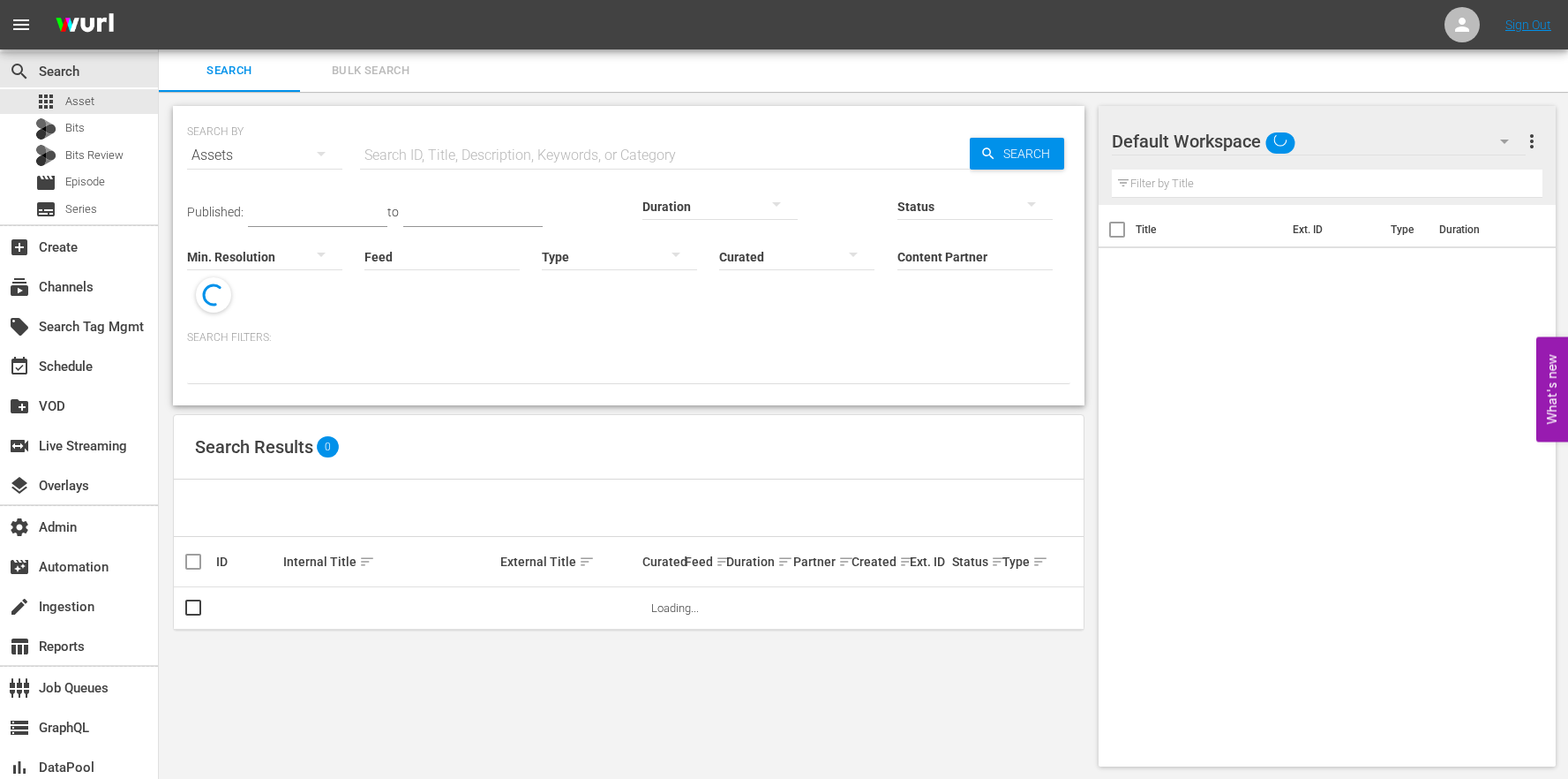
click at [364, 264] on input "Feed" at bounding box center [442, 258] width 155 height 64
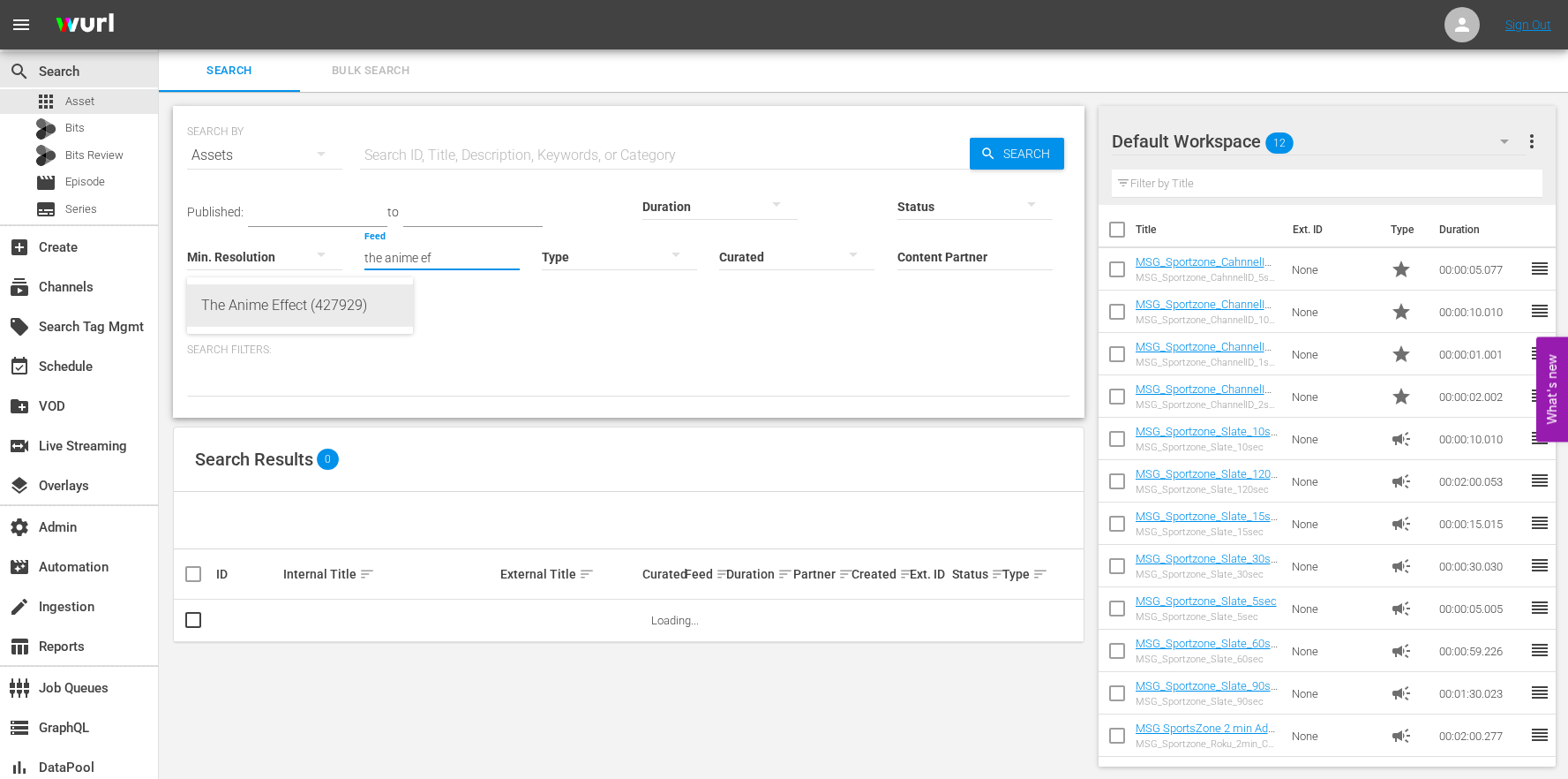
click at [339, 298] on div "The Anime Effect (427929)" at bounding box center [300, 305] width 198 height 43
type input "The Anime Effect (427929)"
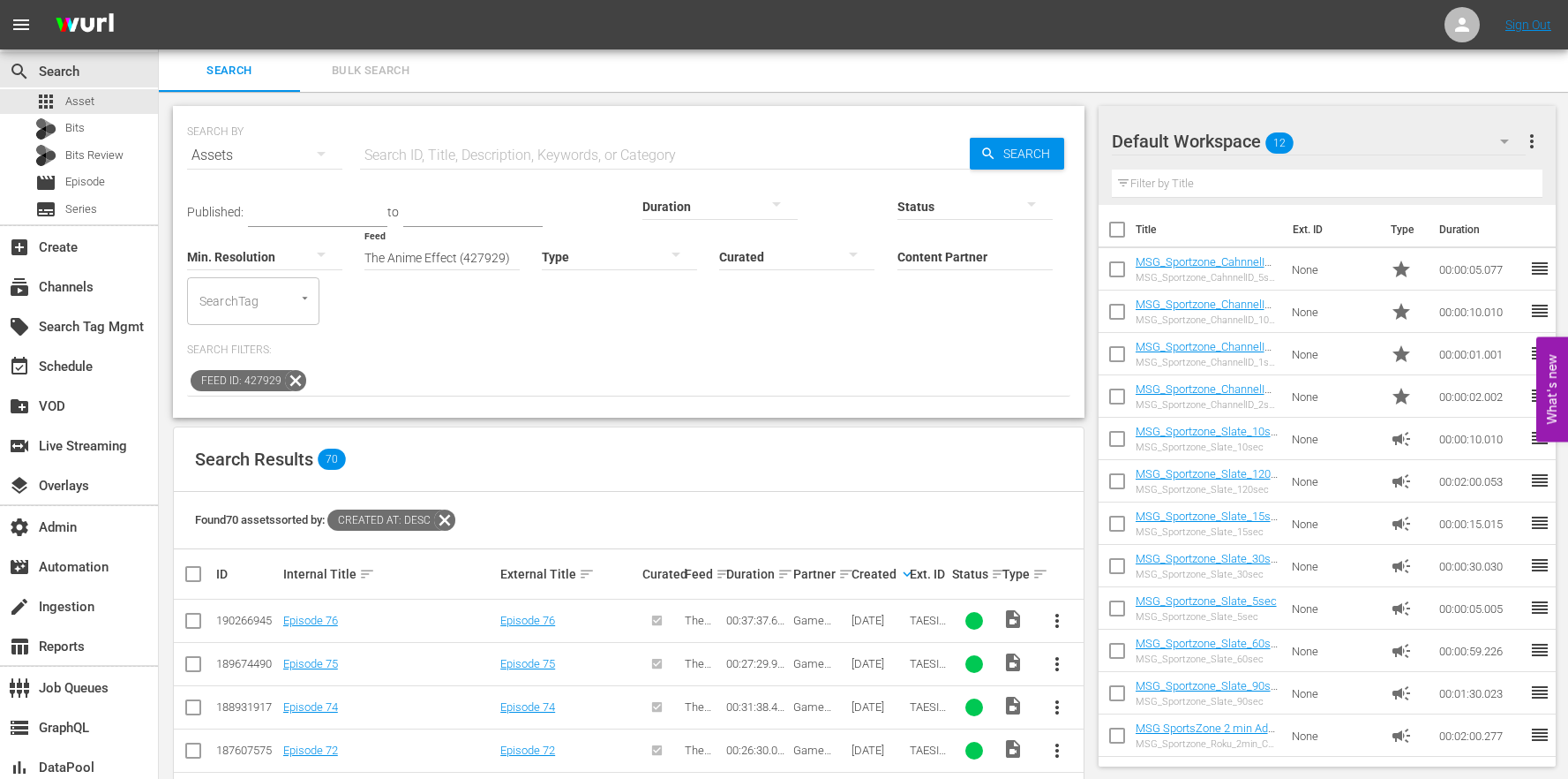
click at [1533, 140] on span "more_vert" at bounding box center [1532, 141] width 21 height 21
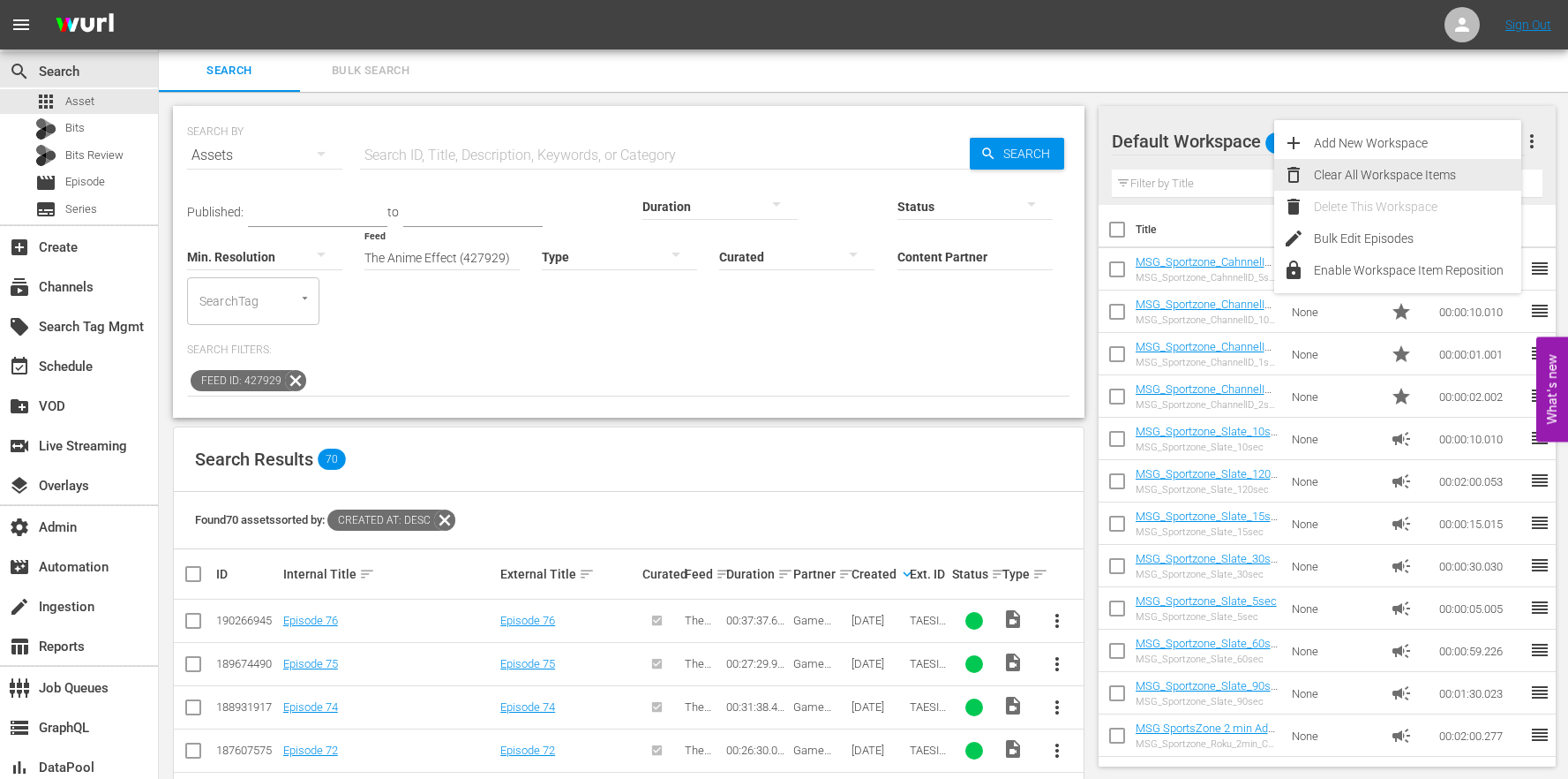
click at [1375, 175] on div "Clear All Workspace Items" at bounding box center [1418, 174] width 207 height 32
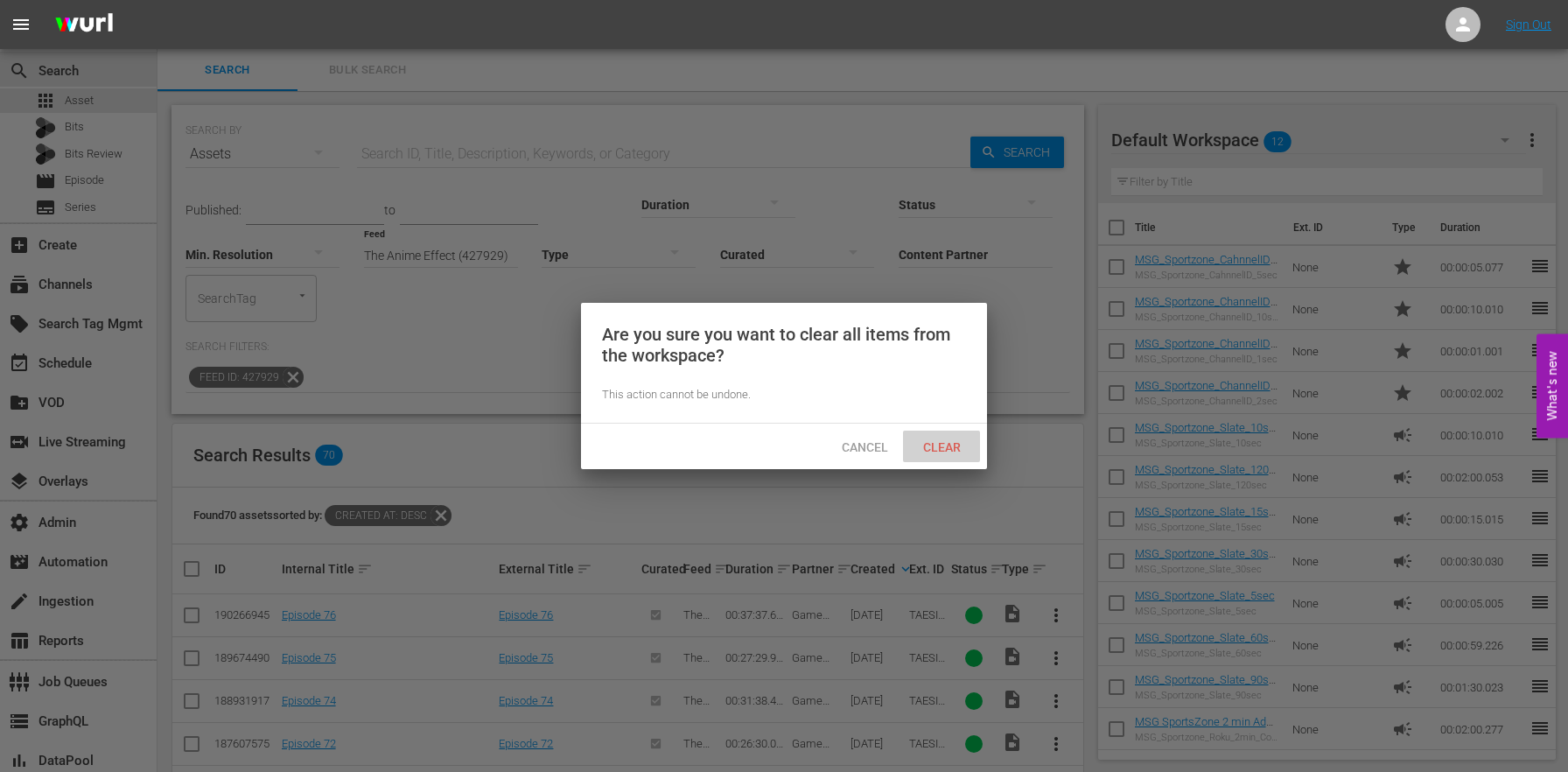
click at [926, 458] on div "Clear" at bounding box center [942, 446] width 77 height 33
